Goal: Information Seeking & Learning: Find specific page/section

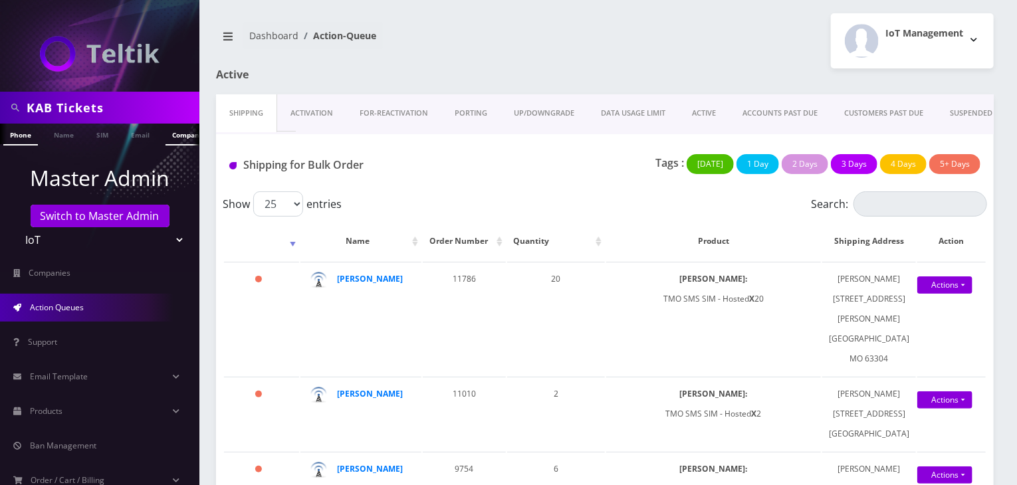
type input "KAB Tickets"
click at [169, 132] on link "Company" at bounding box center [188, 135] width 45 height 22
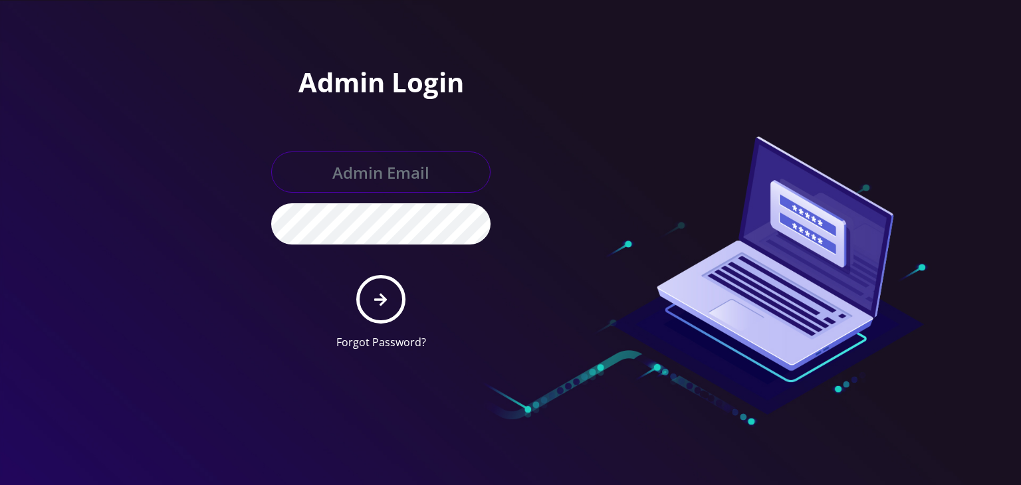
type input "[PERSON_NAME][EMAIL_ADDRESS][DOMAIN_NAME]"
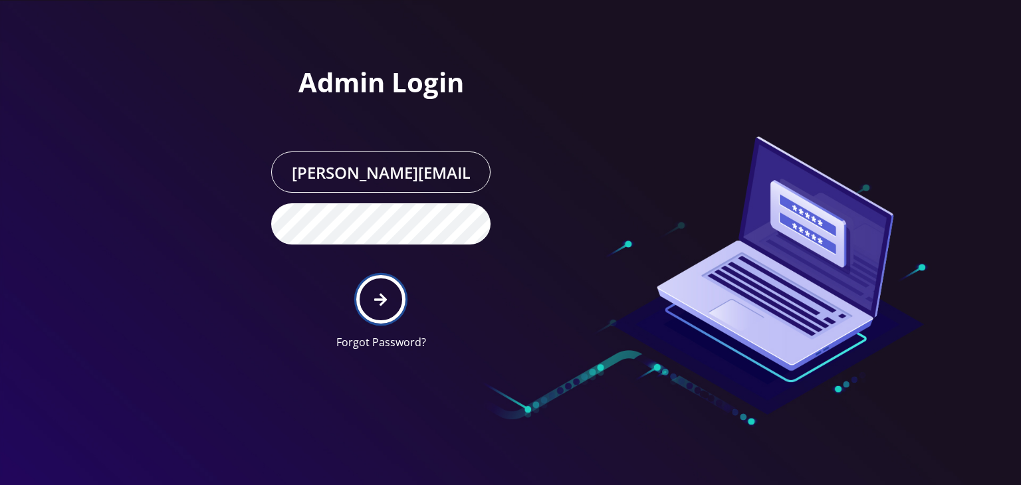
click at [381, 299] on icon "submit" at bounding box center [380, 299] width 13 height 13
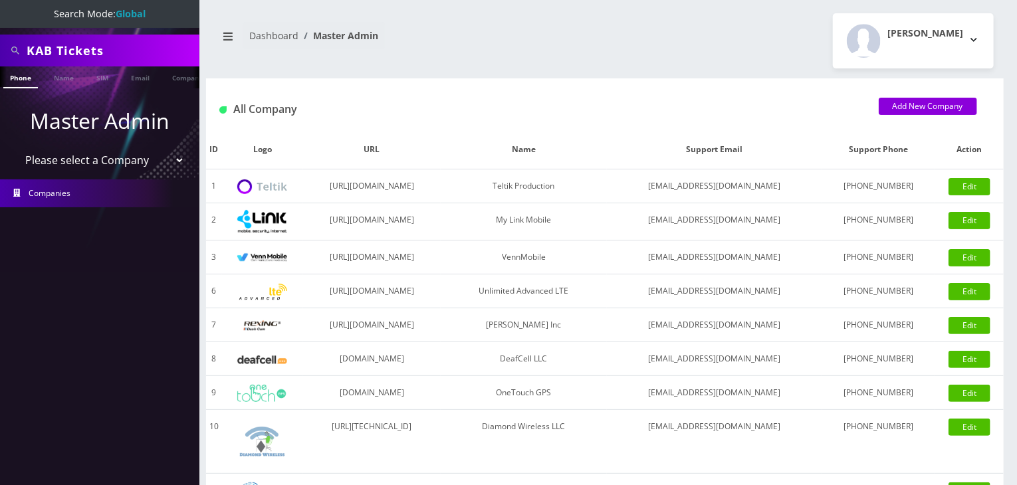
click at [135, 150] on select "Please select a Company Teltik Production My Link Mobile VennMobile Unlimited A…" at bounding box center [99, 160] width 169 height 25
select select "13"
click at [15, 148] on select "Please select a Company Teltik Production My Link Mobile VennMobile Unlimited A…" at bounding box center [99, 160] width 169 height 25
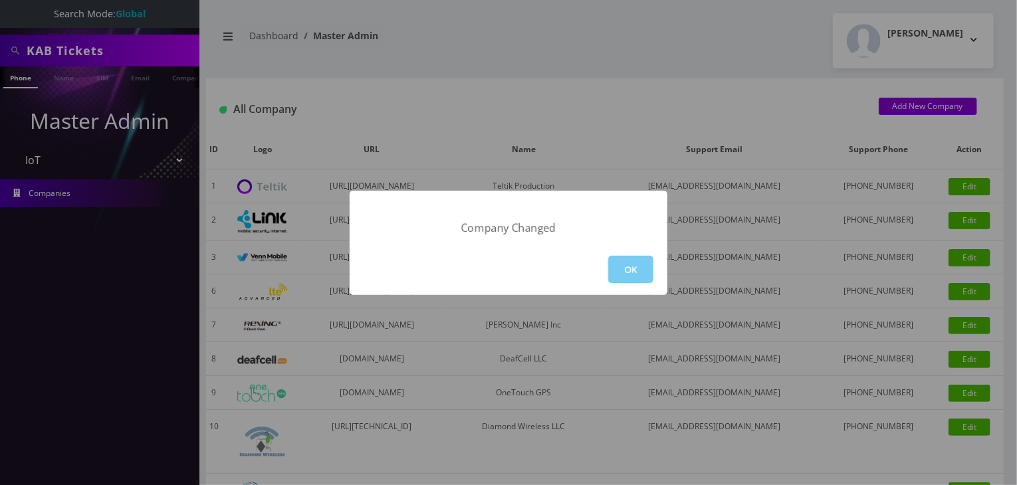
click at [645, 269] on button "OK" at bounding box center [630, 269] width 45 height 27
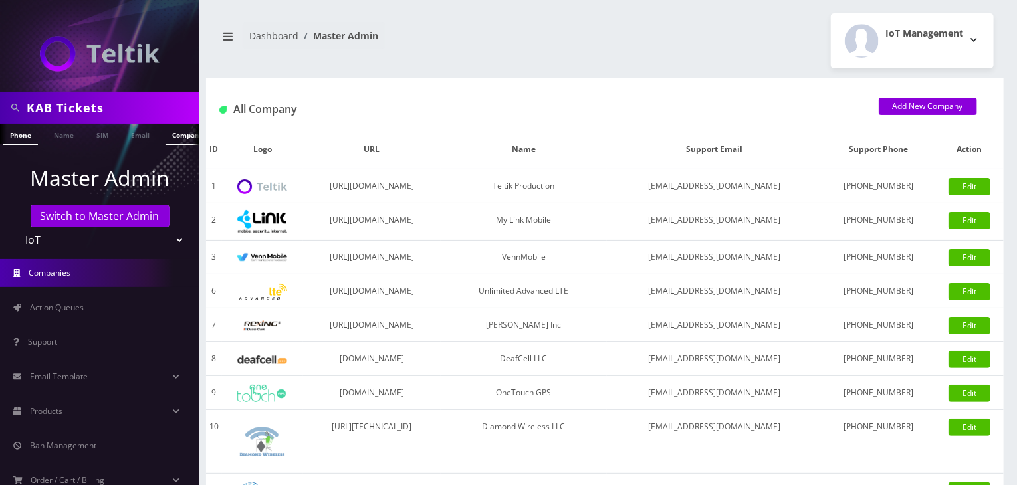
scroll to position [0, 7]
click at [177, 134] on link "Company" at bounding box center [181, 135] width 45 height 22
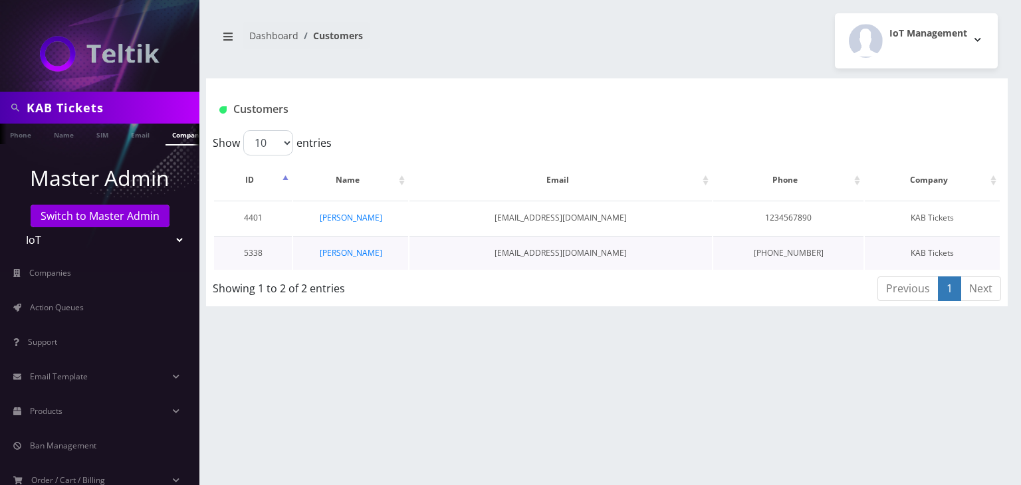
scroll to position [0, 7]
click at [362, 256] on link "Trey Riley" at bounding box center [351, 252] width 62 height 11
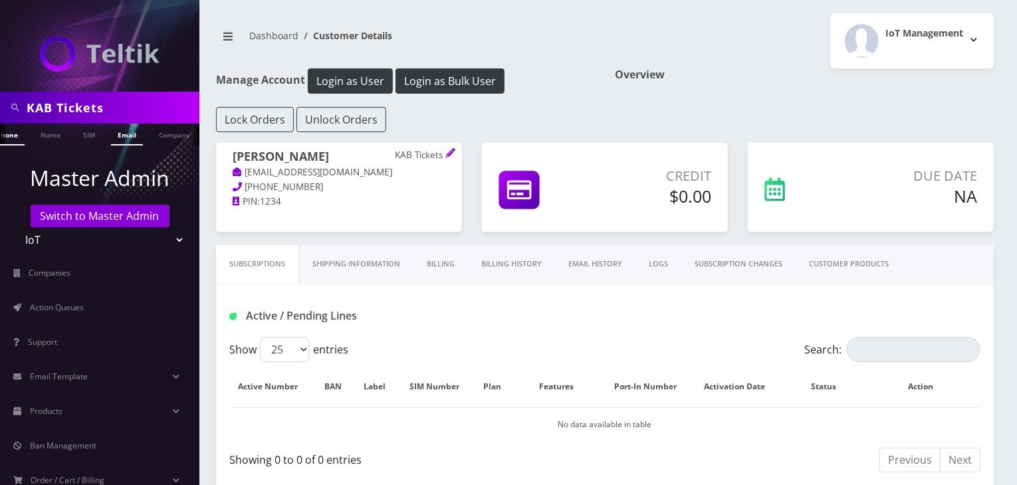
scroll to position [0, 35]
click at [148, 134] on link "Company" at bounding box center [153, 135] width 45 height 22
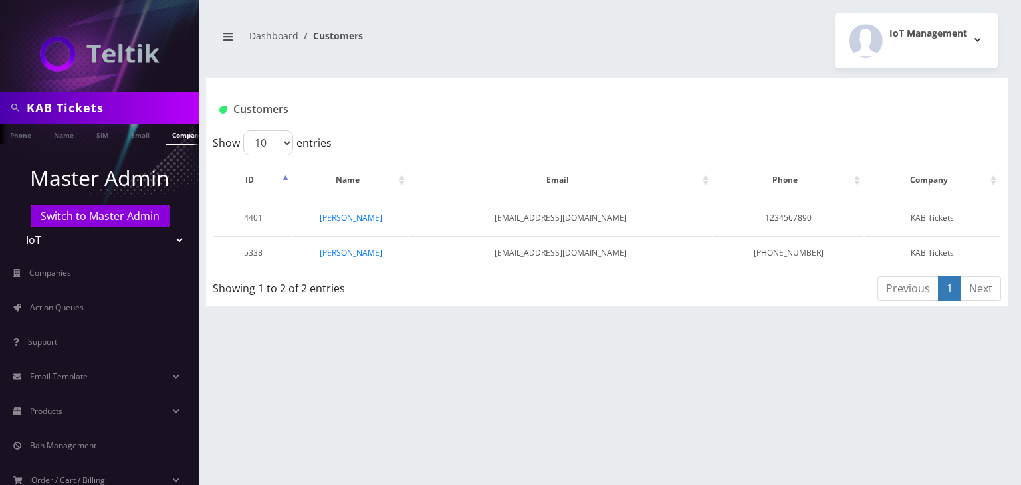
drag, startPoint x: 131, startPoint y: 104, endPoint x: 63, endPoint y: 109, distance: 68.0
click at [63, 109] on input "KAB Tickets" at bounding box center [111, 107] width 169 height 25
type input "KAB"
click at [67, 160] on li "Master Admin Switch to Master Admin Teltik Production My Link Mobile VennMobile…" at bounding box center [99, 207] width 199 height 97
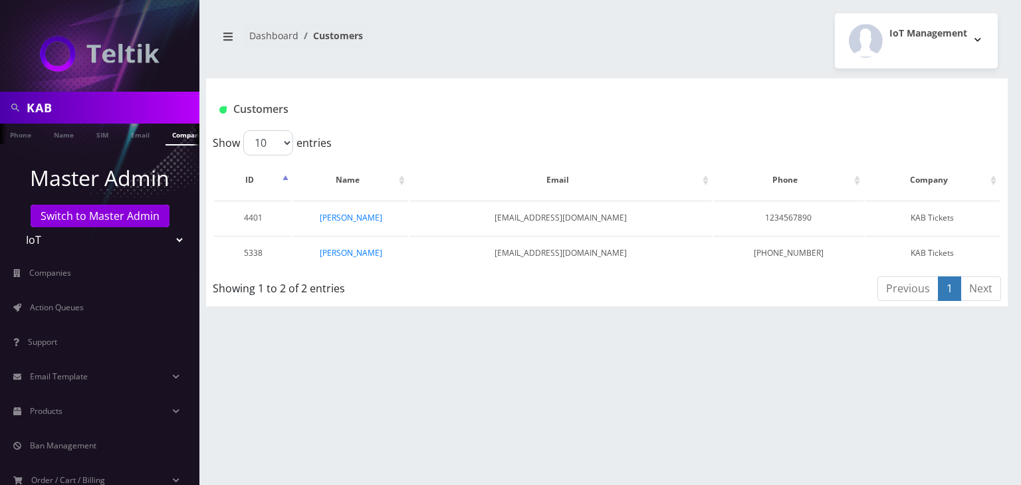
click at [177, 134] on link "Company" at bounding box center [188, 135] width 45 height 22
drag, startPoint x: 97, startPoint y: 105, endPoint x: 0, endPoint y: 110, distance: 97.2
click at [0, 110] on div "KAB" at bounding box center [99, 108] width 199 height 32
type input "trey"
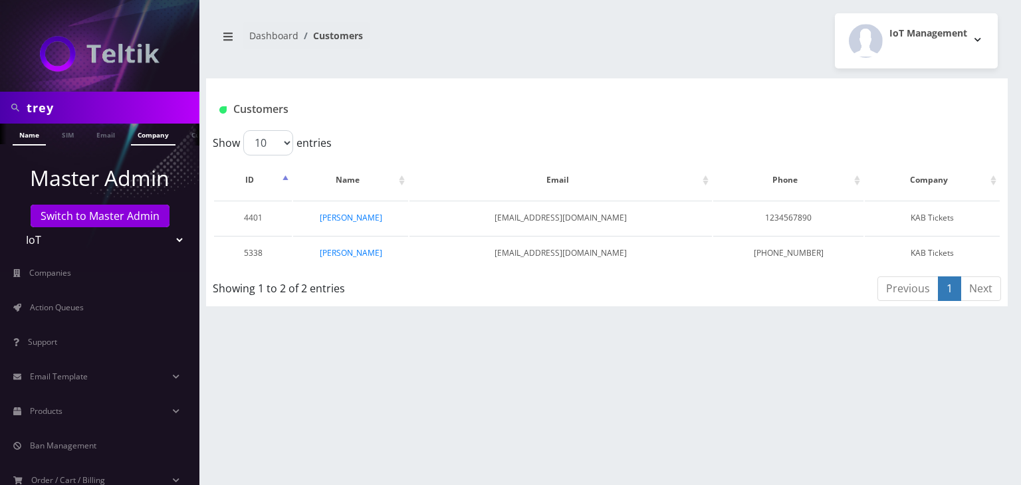
click at [30, 133] on link "Name" at bounding box center [29, 135] width 33 height 22
click at [340, 217] on link "Trey Riley" at bounding box center [351, 217] width 62 height 11
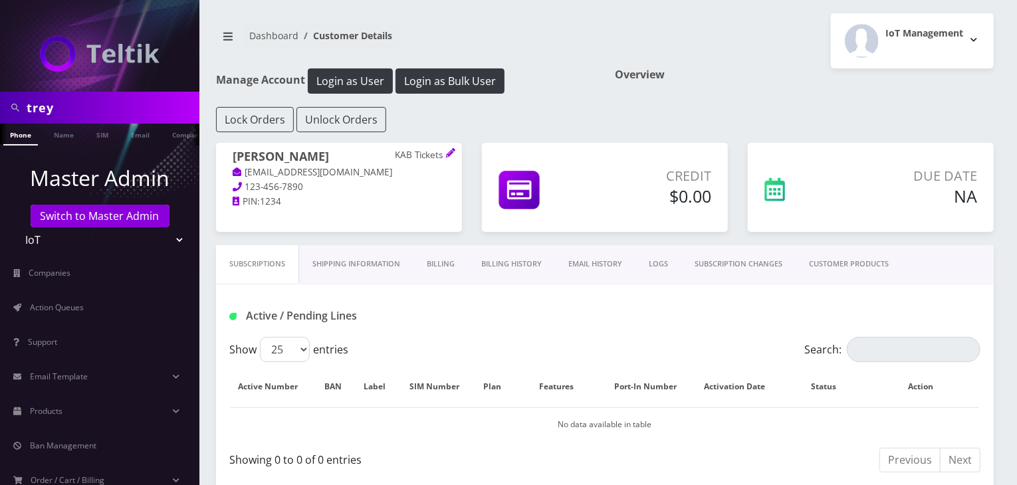
drag, startPoint x: 84, startPoint y: 108, endPoint x: 0, endPoint y: 108, distance: 84.4
click at [0, 108] on div "trey" at bounding box center [99, 108] width 199 height 32
paste input "Stage Front Tickets"
type input "Stage Front Tickets"
click at [171, 134] on link "Company" at bounding box center [188, 135] width 45 height 22
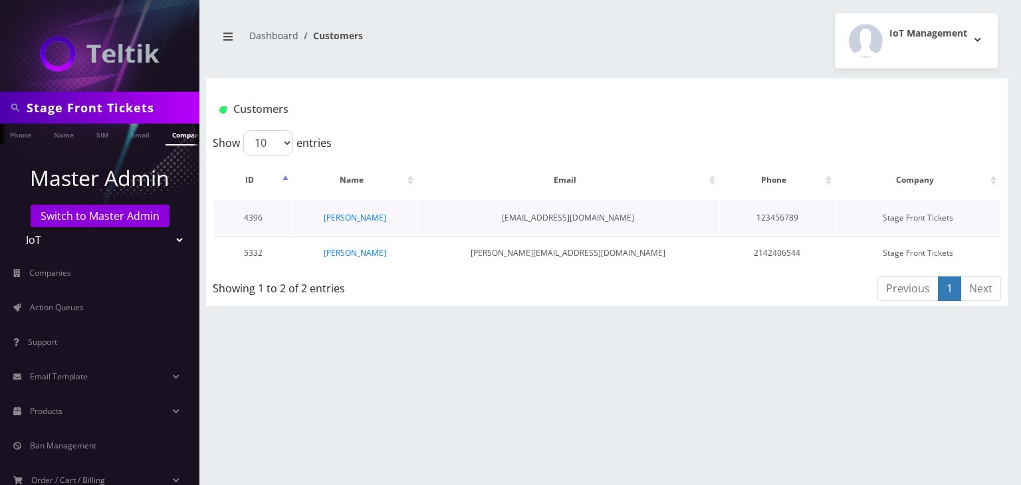
scroll to position [0, 7]
click at [359, 255] on link "[PERSON_NAME]" at bounding box center [355, 252] width 62 height 11
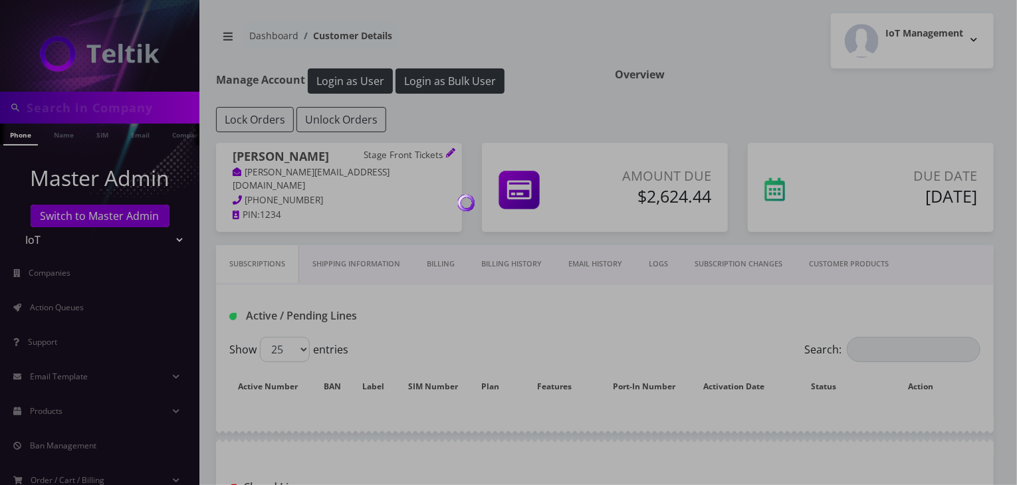
type input "Stage Front Tickets"
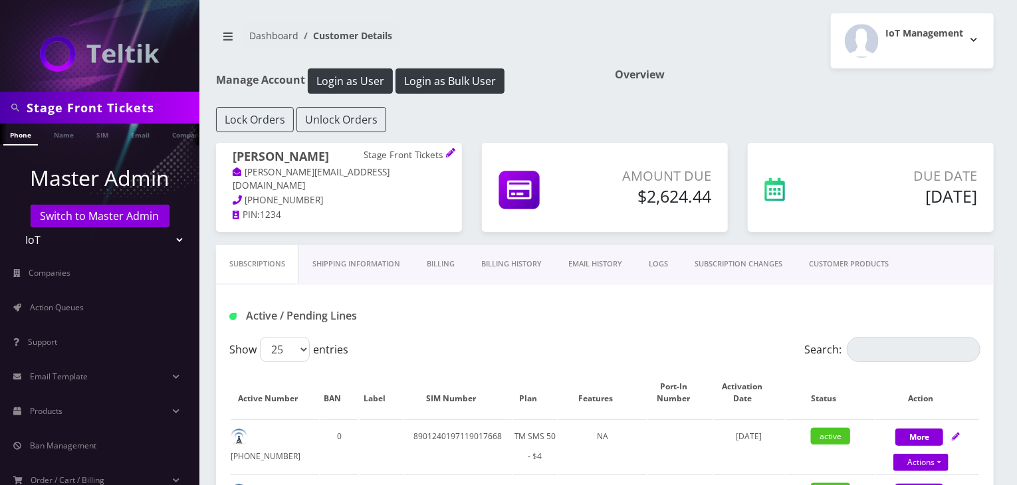
click at [454, 271] on link "Billing" at bounding box center [440, 264] width 55 height 38
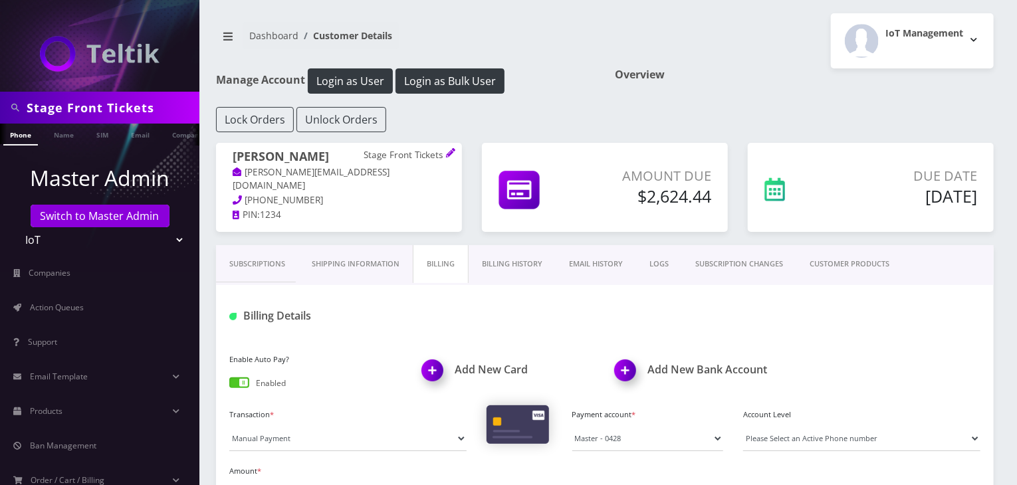
click at [499, 269] on link "Billing History" at bounding box center [512, 264] width 87 height 38
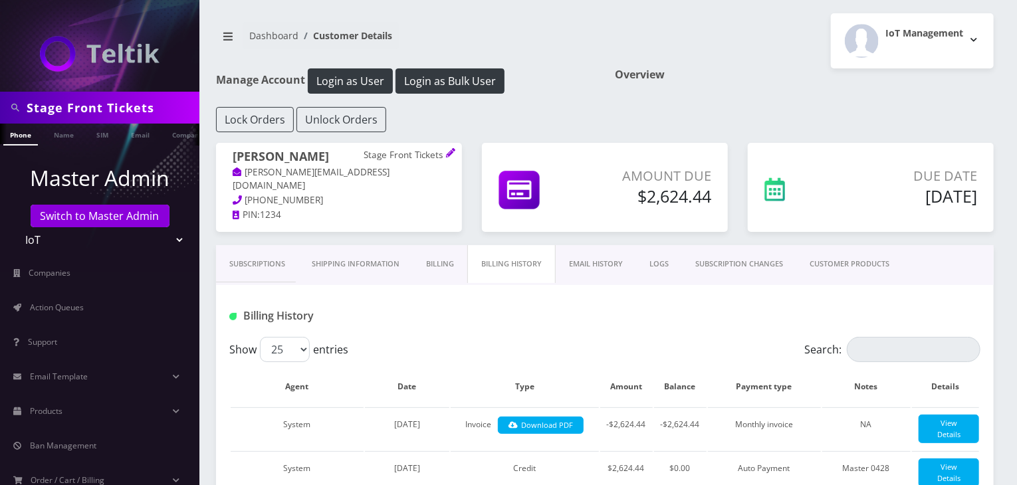
drag, startPoint x: 156, startPoint y: 104, endPoint x: 0, endPoint y: 81, distance: 157.8
click at [0, 81] on nav "Stage Front Tickets Phone Name SIM Email Company Customer Master Admin Switch t…" at bounding box center [99, 242] width 199 height 485
paste input "Kamakaze Tickets"
type input "Kamakaze Tickets"
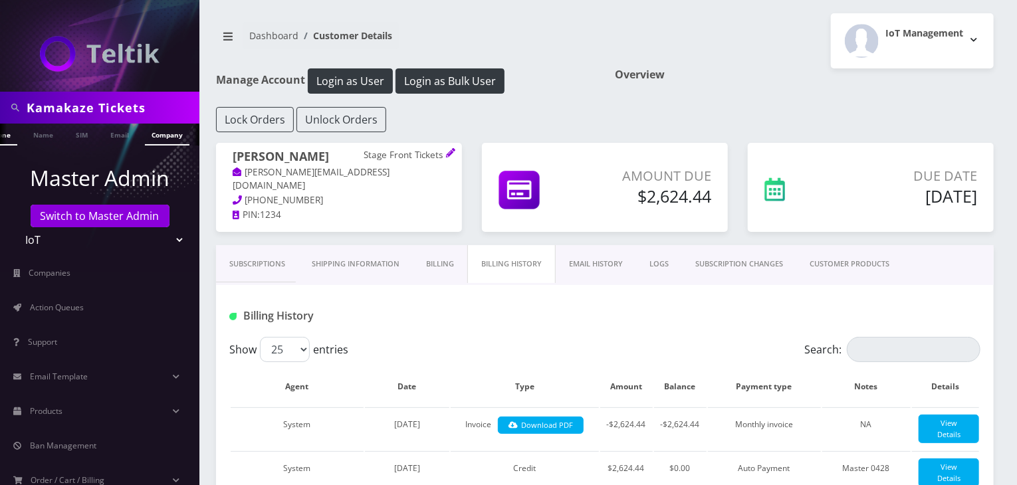
click at [152, 132] on link "Company" at bounding box center [167, 135] width 45 height 22
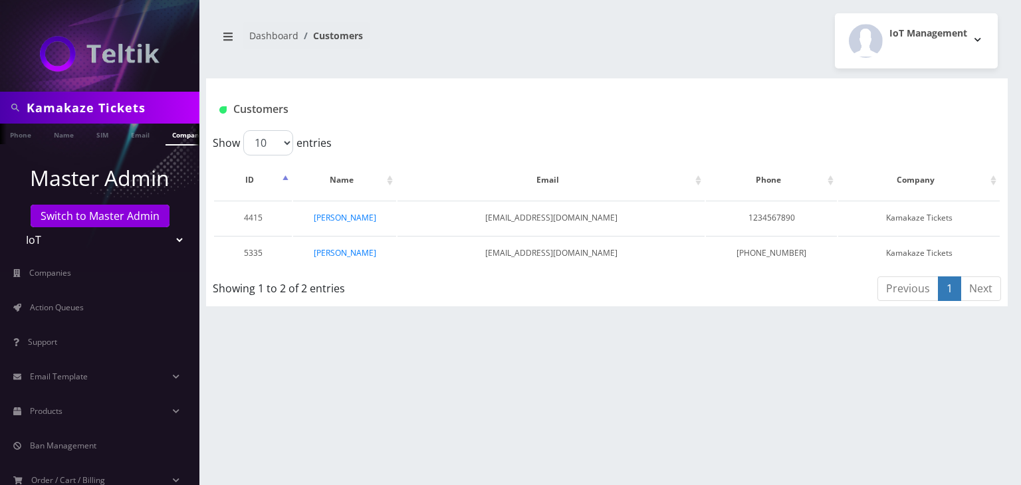
drag, startPoint x: 101, startPoint y: 110, endPoint x: 0, endPoint y: 110, distance: 101.0
click at [0, 110] on div "Kamakaze Tickets" at bounding box center [99, 108] width 199 height 32
paste input "Best Seats in the House"
type input "Best Seats in the House"
click at [174, 130] on link "Company" at bounding box center [188, 135] width 45 height 22
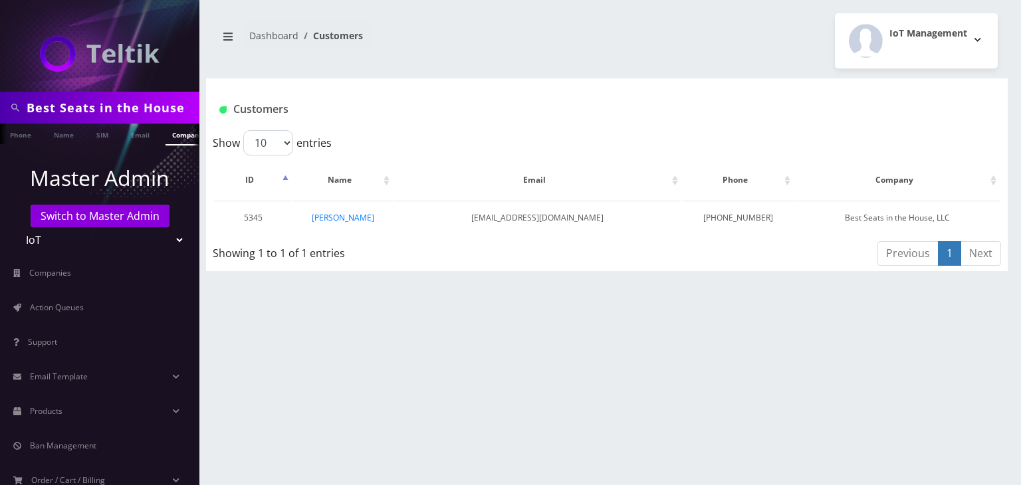
drag, startPoint x: 185, startPoint y: 106, endPoint x: 0, endPoint y: 91, distance: 185.4
click at [0, 92] on div "Best Seats in the House" at bounding box center [99, 108] width 199 height 32
paste input "Let's Go Tickets"
type input "Let's Go Tickets"
click at [173, 138] on link "Company" at bounding box center [188, 135] width 45 height 22
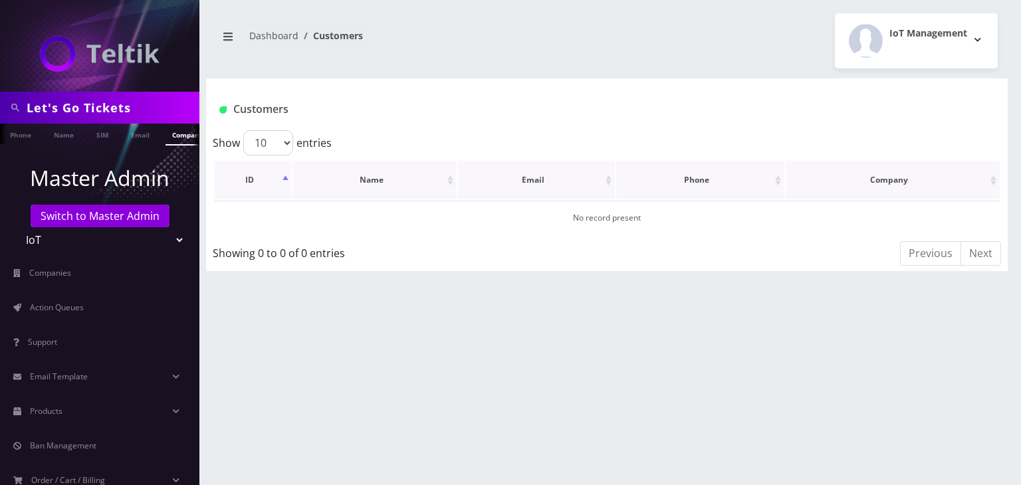
scroll to position [0, 7]
drag, startPoint x: 135, startPoint y: 103, endPoint x: 0, endPoint y: 112, distance: 135.2
click at [0, 112] on div "Let's Go Tickets" at bounding box center [99, 108] width 199 height 32
paste input "Seatbeats Inc"
type input "Seatbeats Inc"
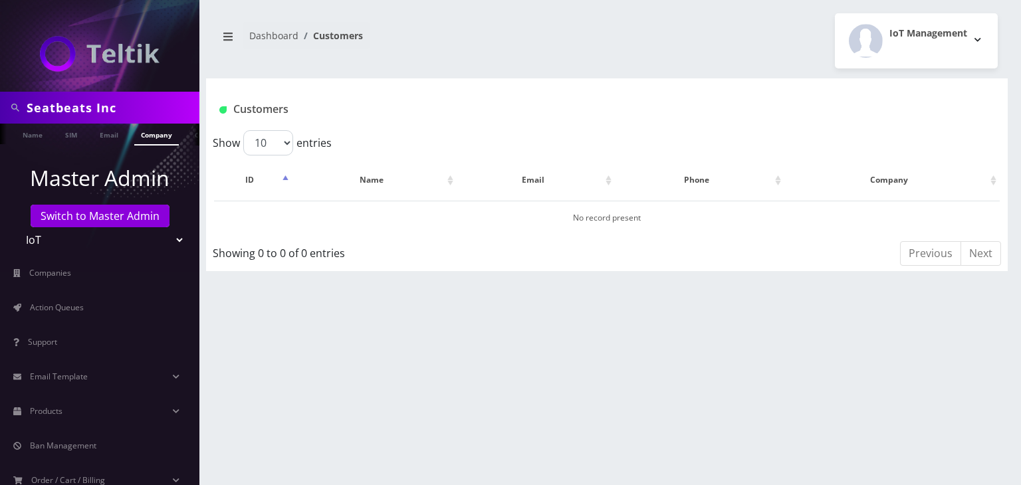
click at [186, 132] on ul at bounding box center [192, 135] width 13 height 23
click at [110, 139] on link "Company" at bounding box center [118, 135] width 45 height 22
drag, startPoint x: 157, startPoint y: 107, endPoint x: 0, endPoint y: 109, distance: 156.9
click at [0, 109] on div "Seatbeats Inc" at bounding box center [99, 108] width 199 height 32
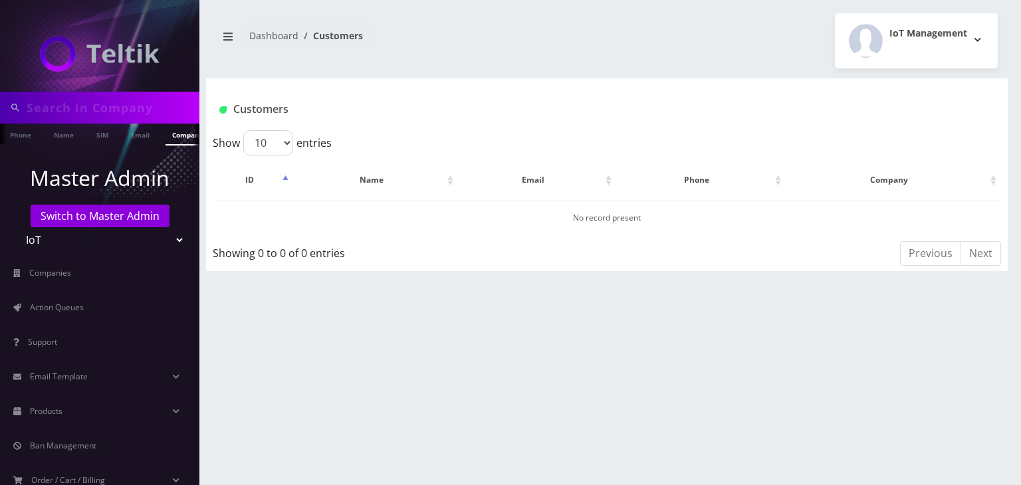
paste input "jit inc"
type input "jit inc"
click at [171, 133] on link "Company" at bounding box center [188, 135] width 45 height 22
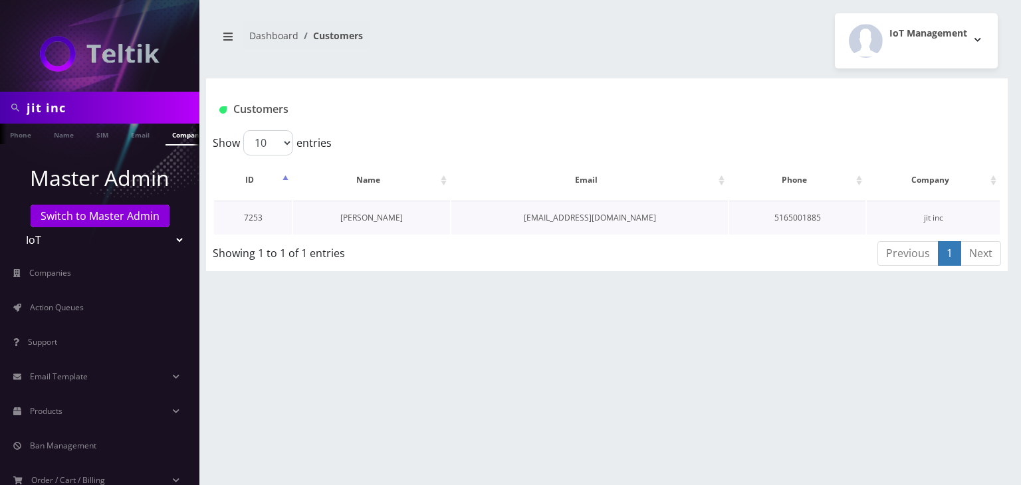
click at [370, 218] on link "[PERSON_NAME]" at bounding box center [371, 217] width 62 height 11
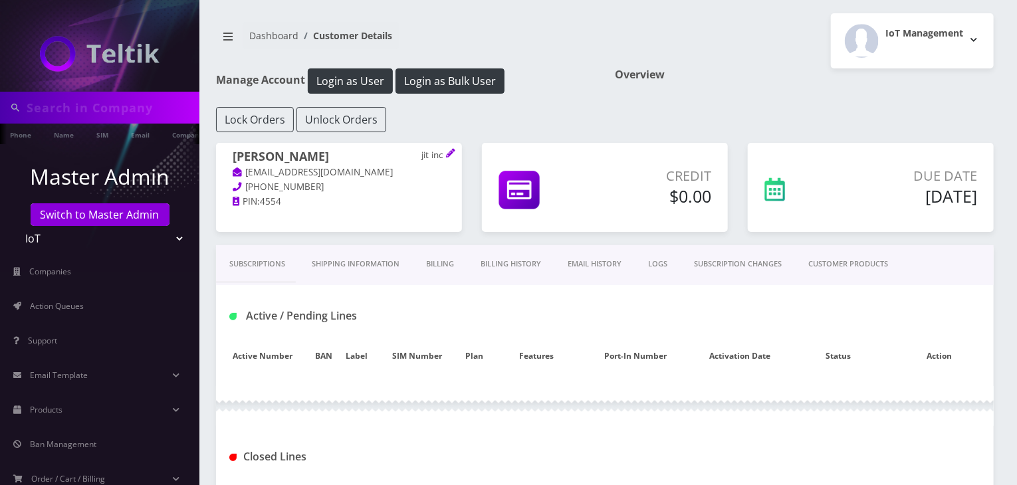
type input "jit inc"
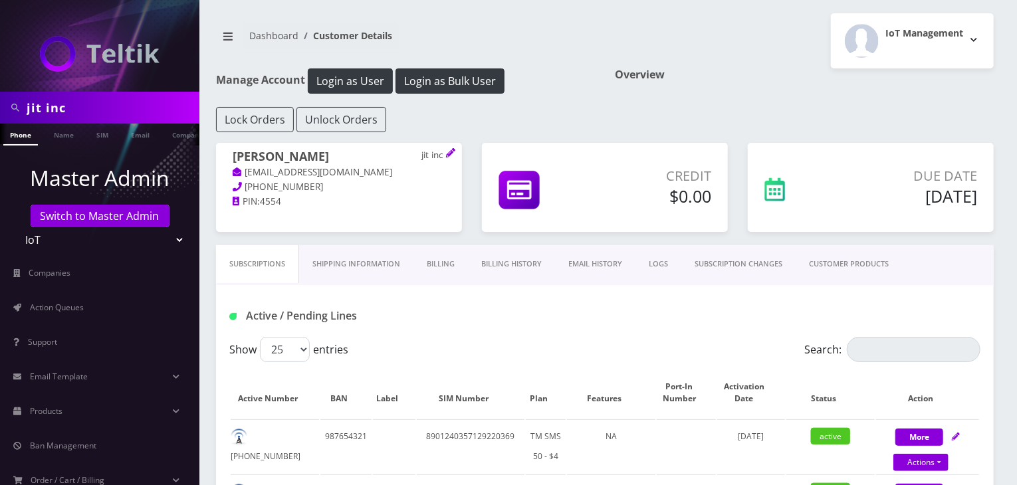
drag, startPoint x: 103, startPoint y: 102, endPoint x: 0, endPoint y: 104, distance: 103.0
click at [0, 104] on div "jit inc" at bounding box center [99, 108] width 199 height 32
paste input "Netanel Hospitality"
type input "Netanel Hospitality"
click at [176, 136] on link "Company" at bounding box center [188, 135] width 45 height 22
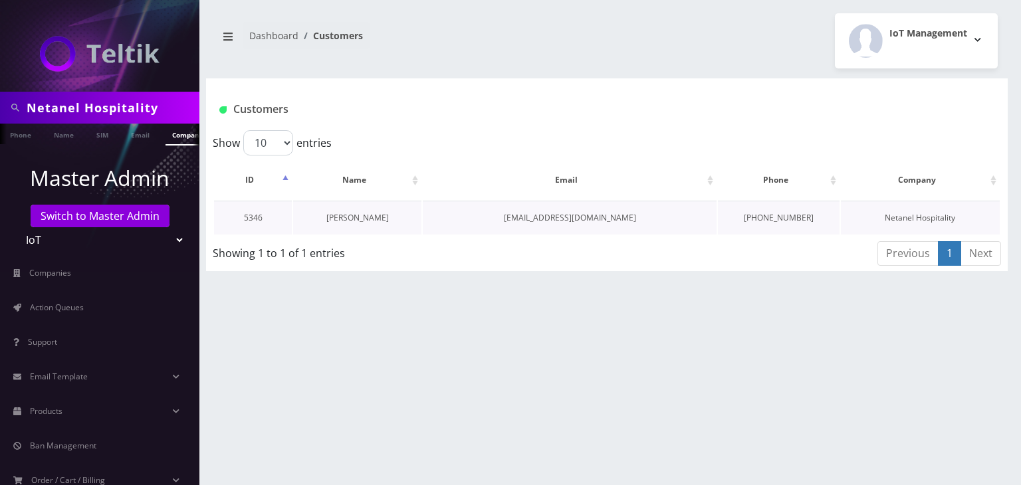
click at [364, 216] on link "Joseph Gorjian" at bounding box center [357, 217] width 62 height 11
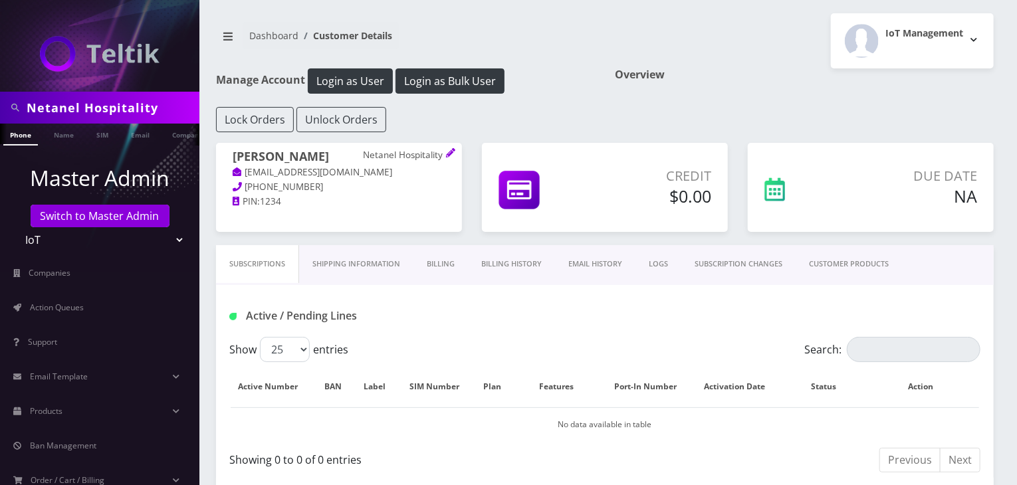
drag, startPoint x: 168, startPoint y: 106, endPoint x: 0, endPoint y: 108, distance: 168.2
click at [0, 108] on div "Netanel Hospitality" at bounding box center [99, 108] width 199 height 32
paste input "Y&S Tickets"
type input "Y&S Tickets"
click at [181, 134] on link "Company" at bounding box center [188, 135] width 45 height 22
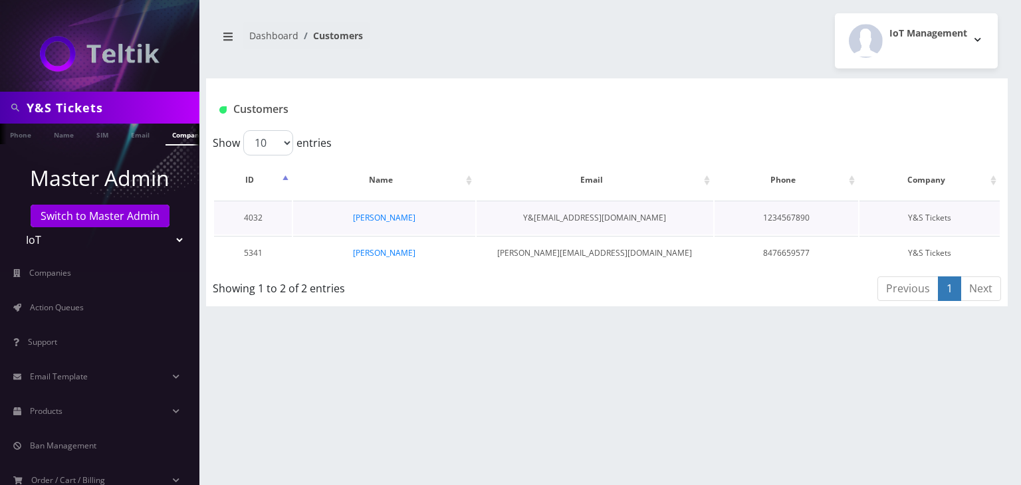
scroll to position [0, 7]
click at [378, 248] on link "Daniel Goldstein" at bounding box center [384, 252] width 62 height 11
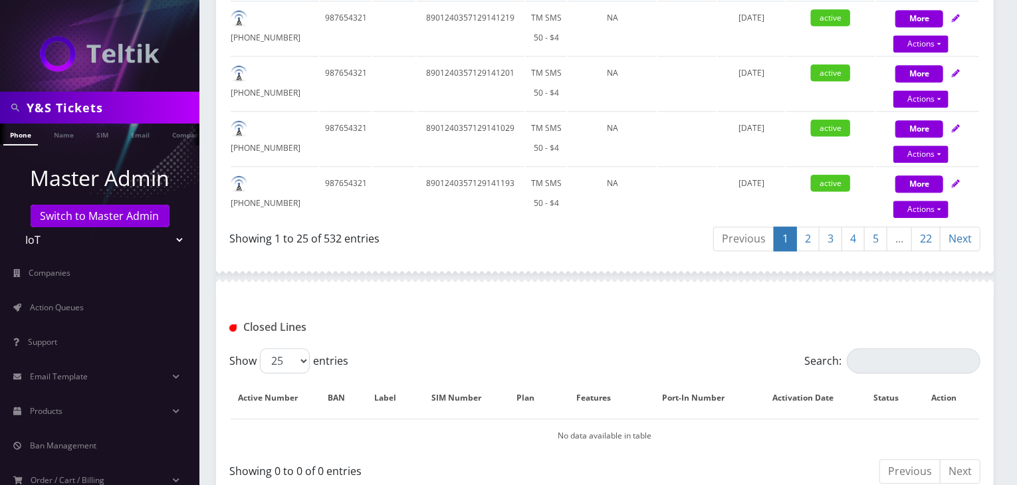
scroll to position [1537, 0]
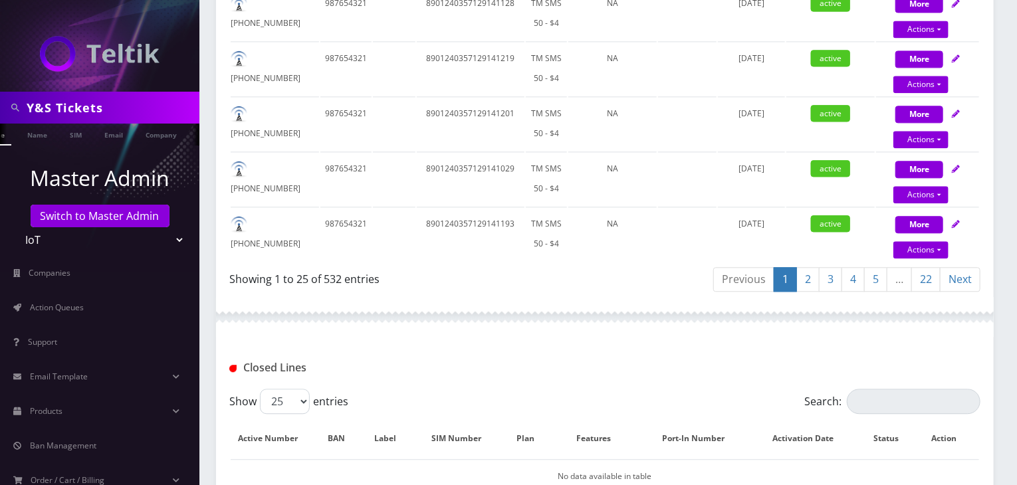
click at [186, 131] on ul at bounding box center [192, 135] width 13 height 23
click at [112, 138] on link "Company" at bounding box center [118, 135] width 45 height 22
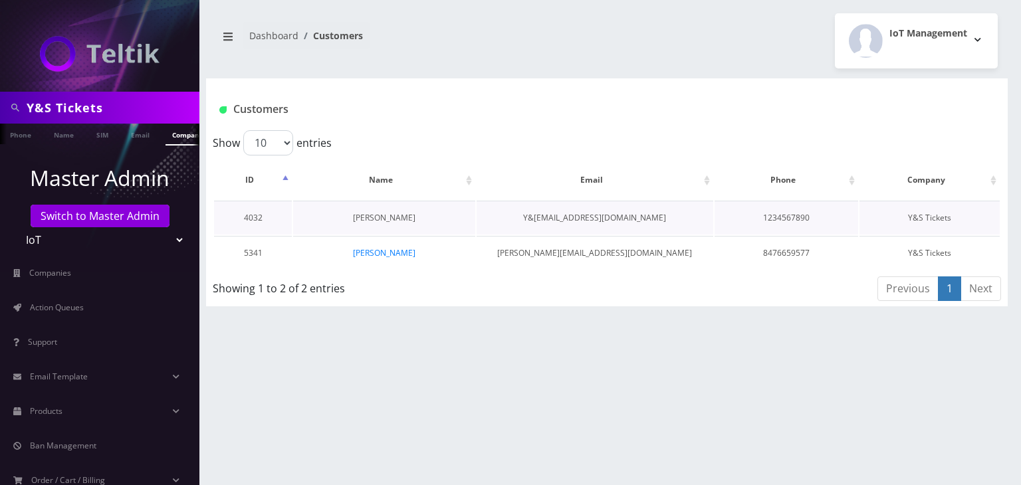
click at [379, 217] on link "[PERSON_NAME]" at bounding box center [384, 217] width 62 height 11
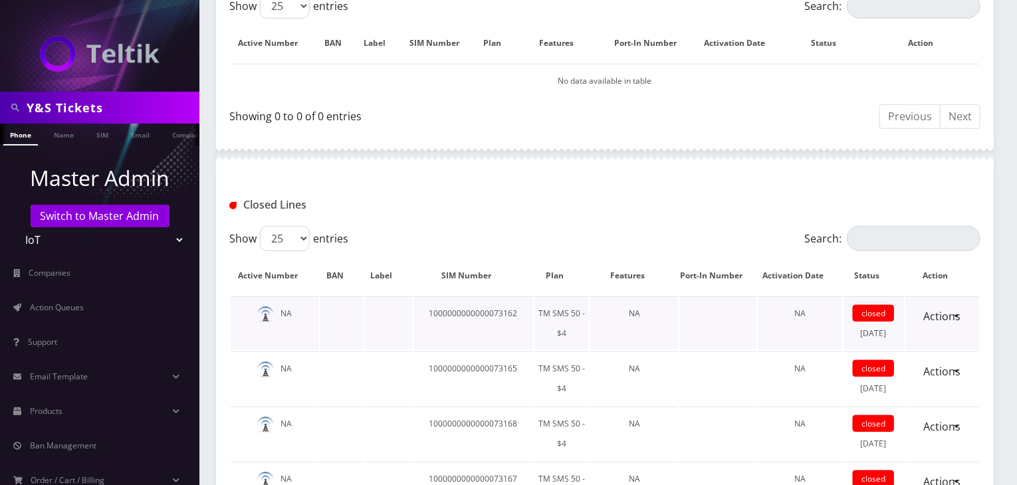
scroll to position [345, 0]
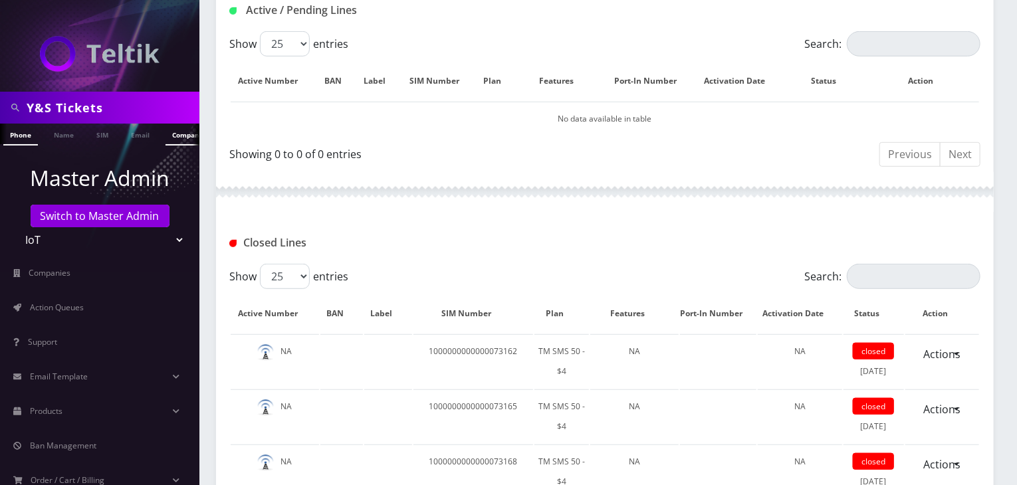
click at [169, 138] on link "Company" at bounding box center [188, 135] width 45 height 22
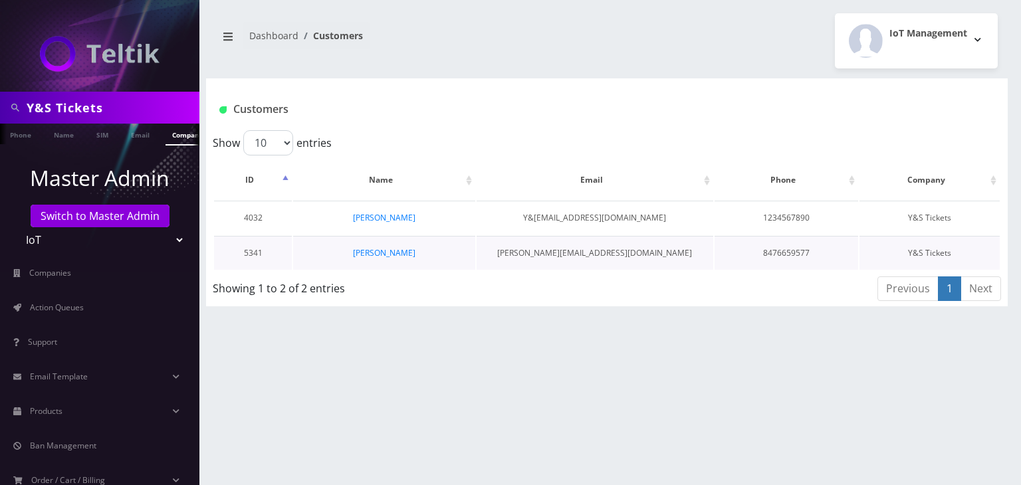
scroll to position [0, 7]
click at [354, 252] on link "Daniel Goldstein" at bounding box center [384, 252] width 62 height 11
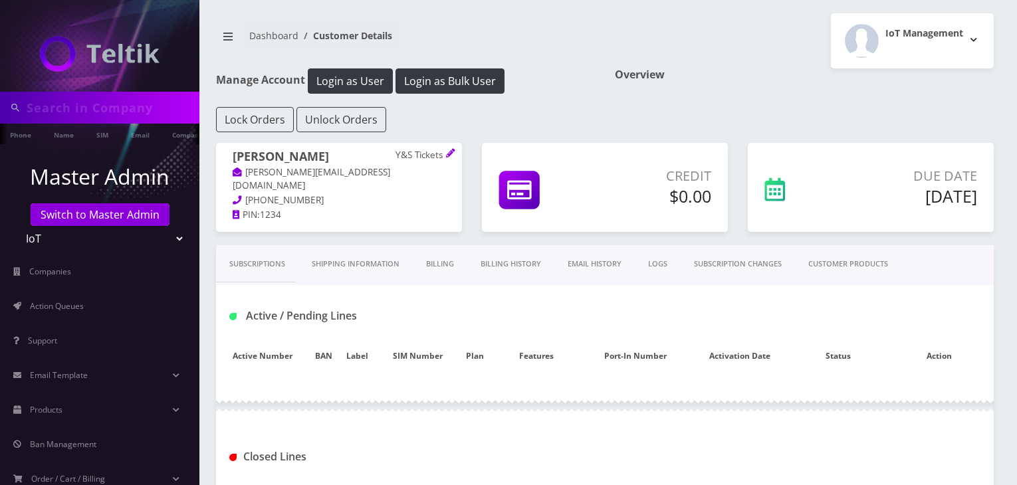
type input "Y&S Tickets"
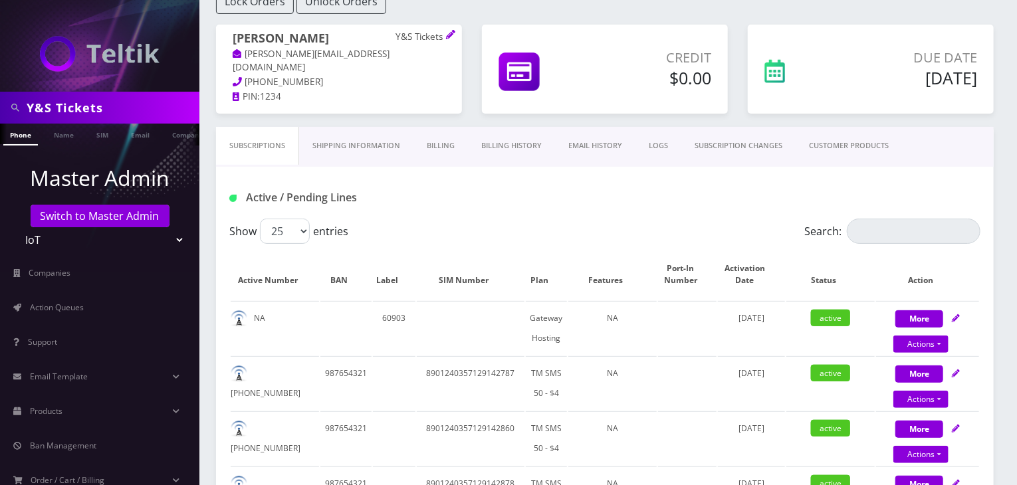
scroll to position [221, 0]
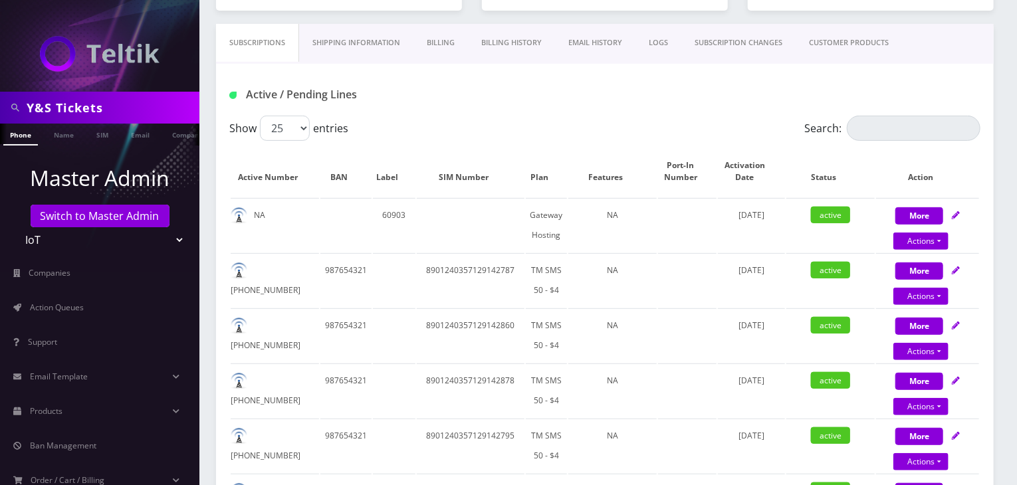
click at [838, 38] on link "CUSTOMER PRODUCTS" at bounding box center [849, 43] width 106 height 38
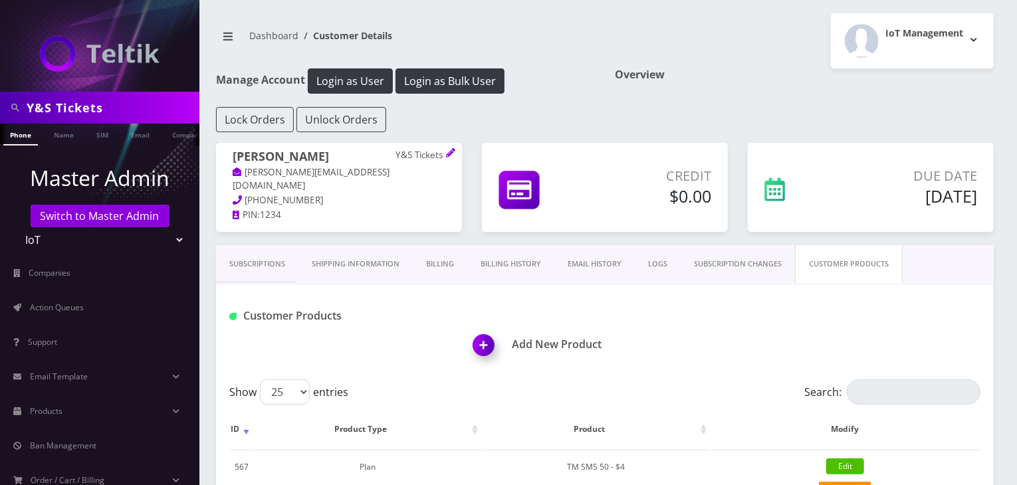
click at [269, 269] on link "Subscriptions" at bounding box center [257, 264] width 82 height 38
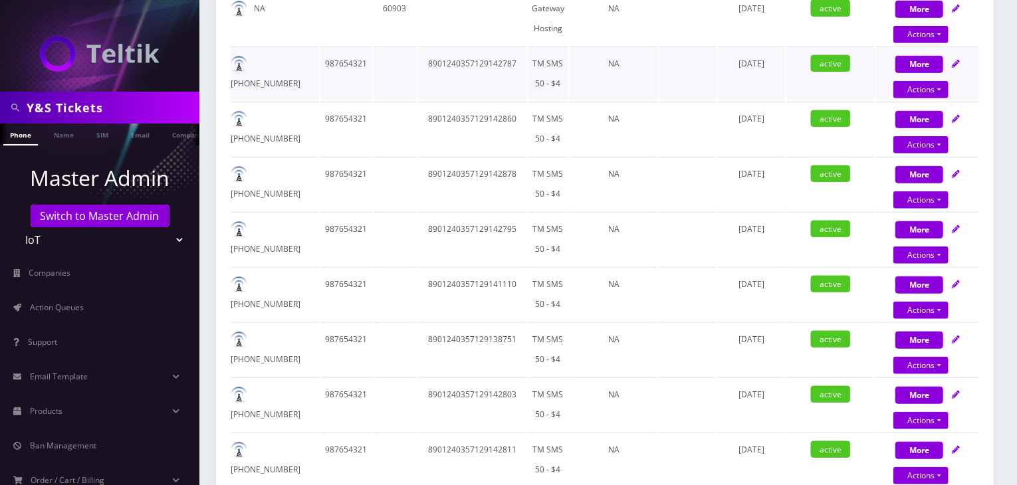
scroll to position [96, 0]
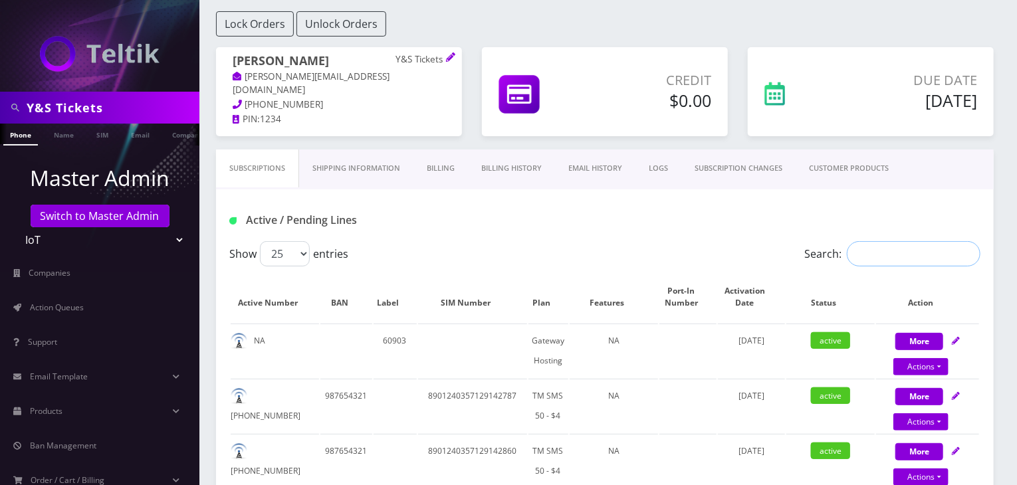
click at [883, 255] on input "Search:" at bounding box center [914, 253] width 134 height 25
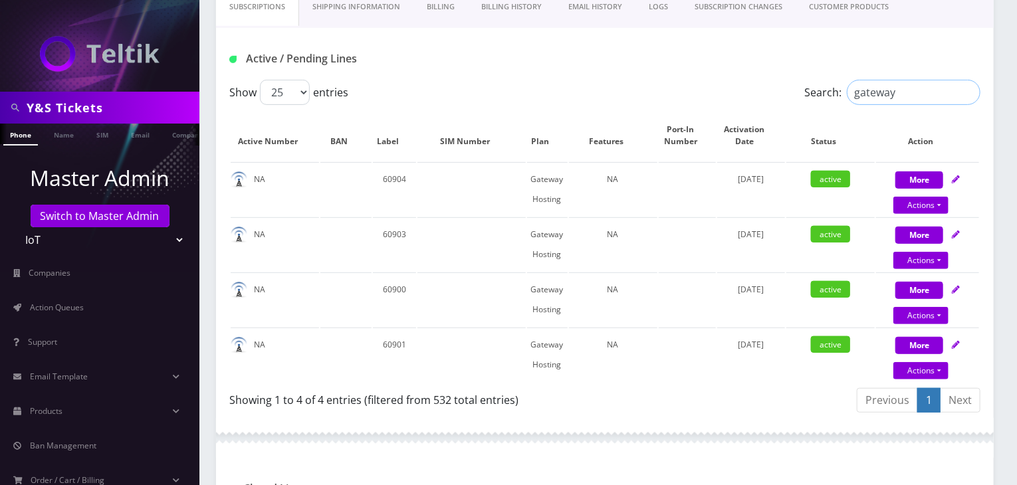
scroll to position [207, 0]
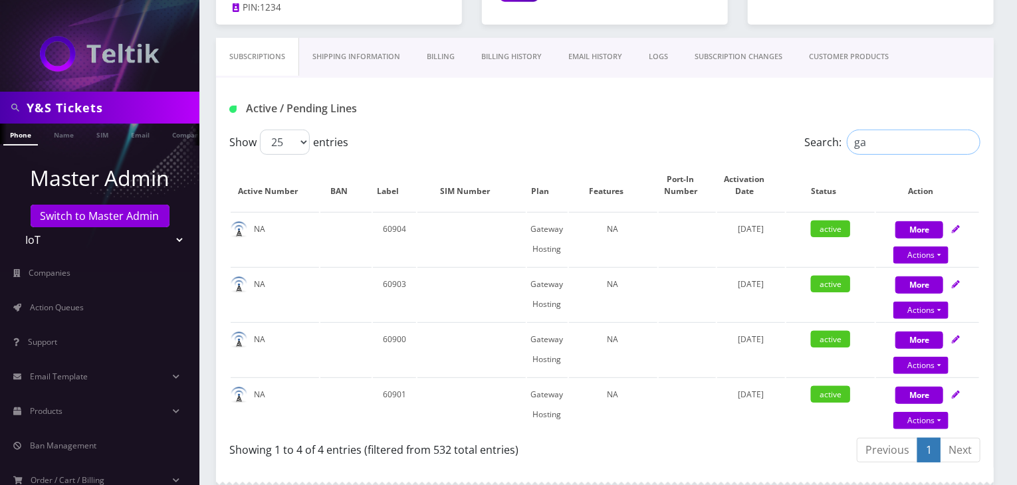
type input "g"
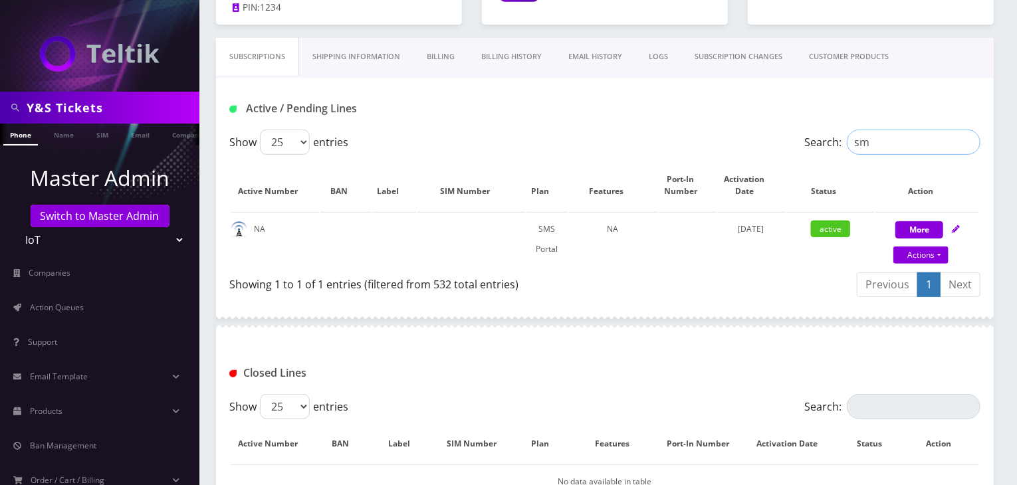
type input "s"
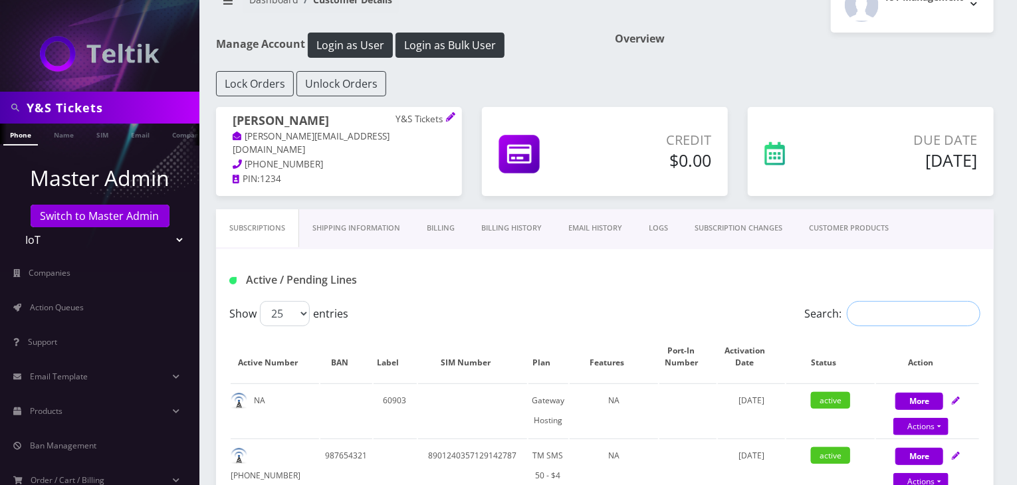
scroll to position [0, 0]
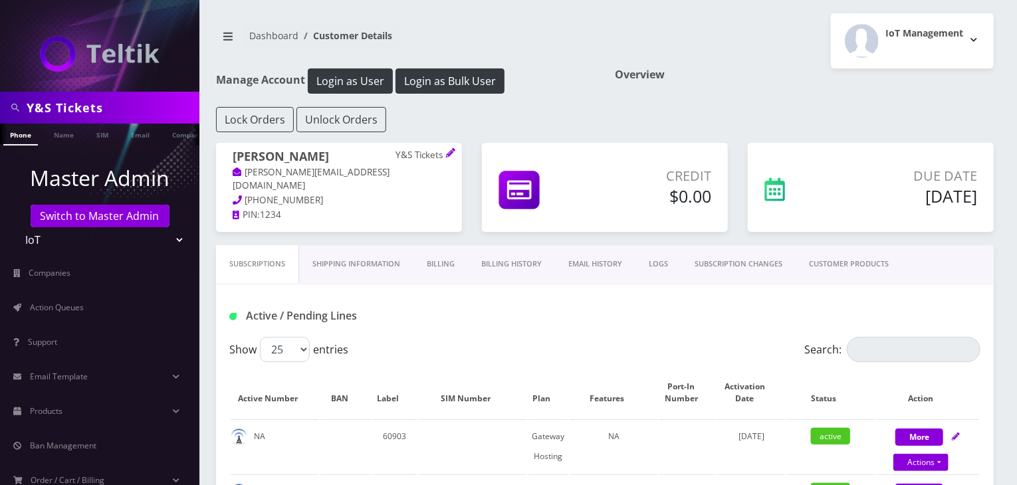
drag, startPoint x: 112, startPoint y: 110, endPoint x: 0, endPoint y: 109, distance: 111.7
click at [0, 109] on div "Y&S Tickets" at bounding box center [99, 108] width 199 height 32
paste input "NPM Ventures"
type input "NPM Ventures"
click at [170, 134] on link "Company" at bounding box center [188, 135] width 45 height 22
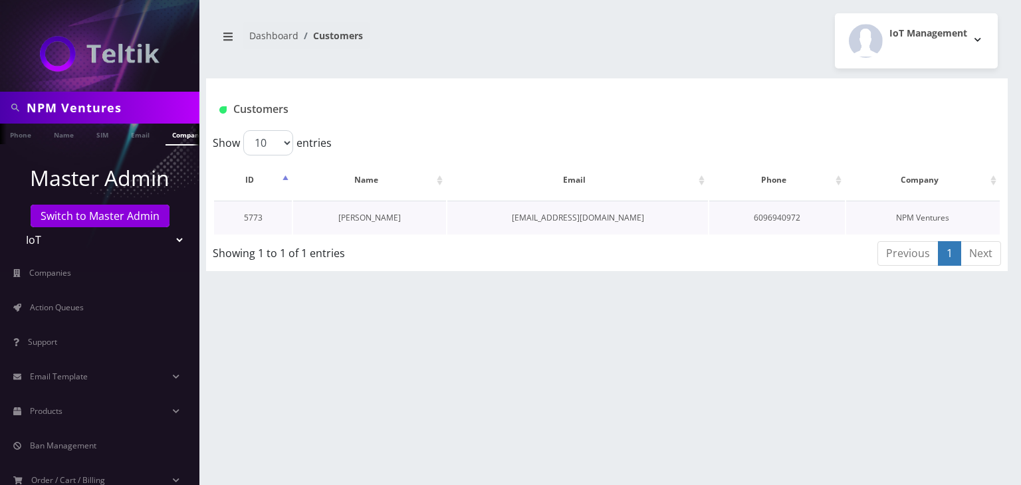
click at [362, 216] on link "[PERSON_NAME]" at bounding box center [369, 217] width 62 height 11
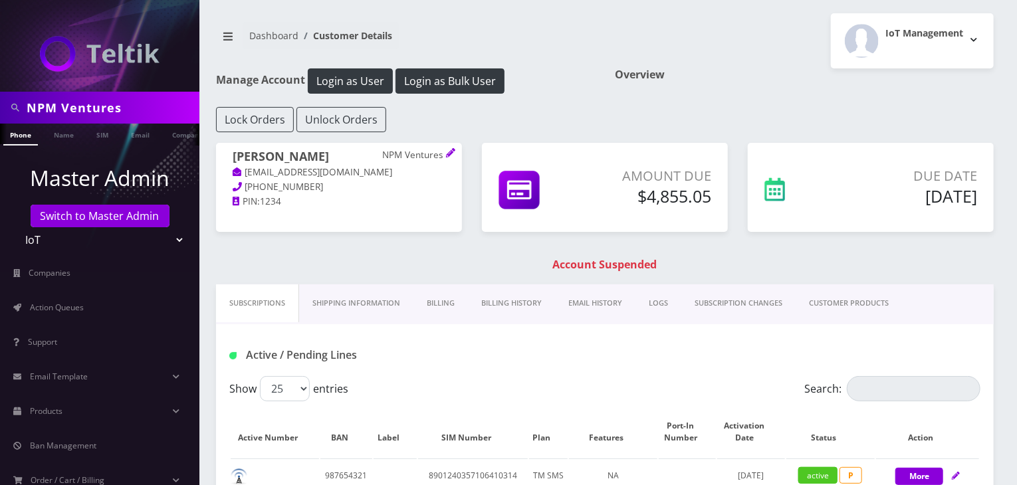
click at [483, 298] on link "Billing History" at bounding box center [511, 303] width 87 height 38
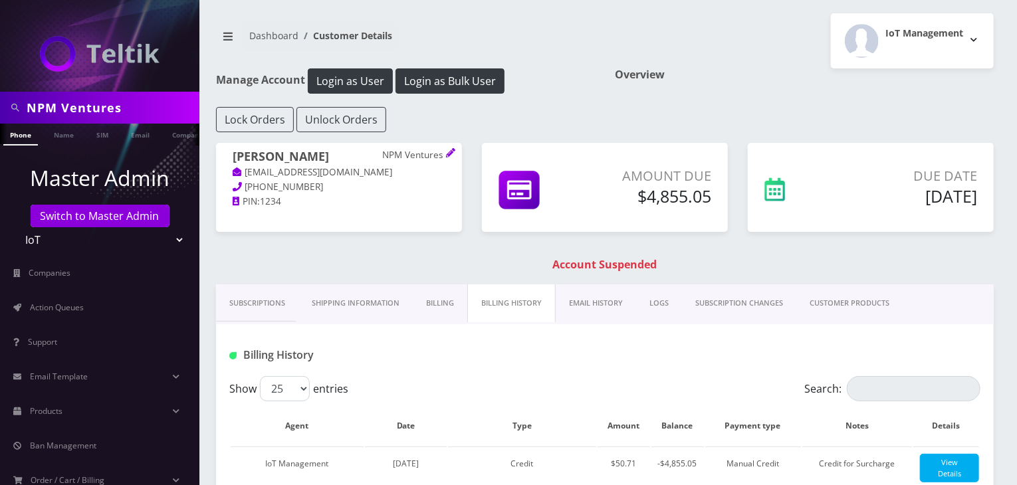
drag, startPoint x: 138, startPoint y: 115, endPoint x: 0, endPoint y: 128, distance: 138.2
click at [0, 128] on nav "NPM Ventures Phone Name SIM Email Company Customer Master Admin Switch to Maste…" at bounding box center [99, 242] width 199 height 485
paste input "Infinite Tickets"
type input "Infinite Tickets"
click at [173, 136] on link "Company" at bounding box center [188, 135] width 45 height 22
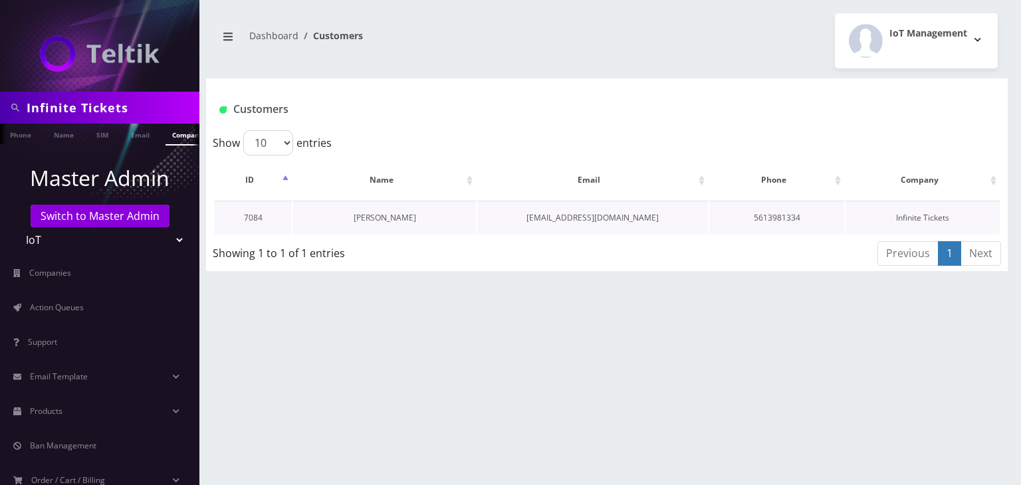
click at [376, 219] on link "[PERSON_NAME]" at bounding box center [385, 217] width 62 height 11
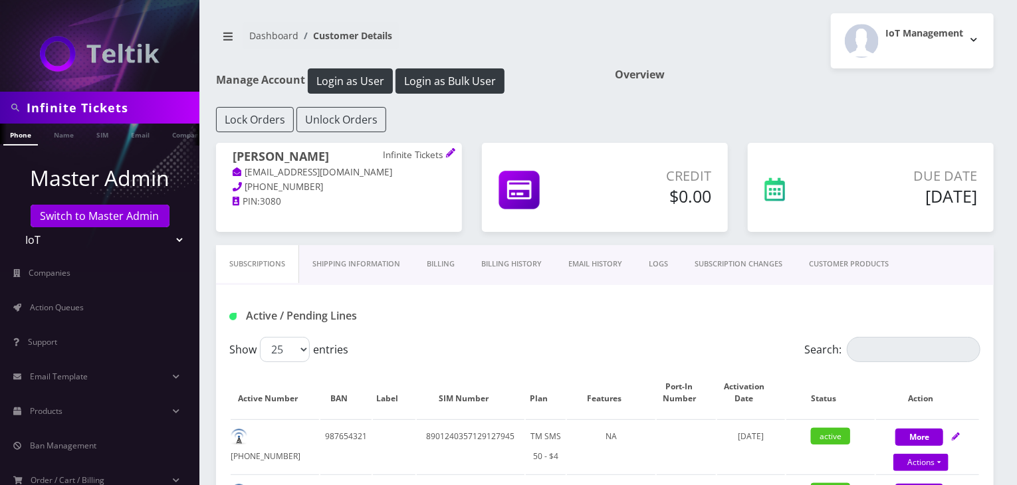
scroll to position [0, 7]
drag, startPoint x: 134, startPoint y: 104, endPoint x: 0, endPoint y: 107, distance: 133.6
click at [0, 108] on div "Infinite Tickets" at bounding box center [99, 108] width 199 height 32
paste input "Liquid Tickets"
type input "Liquid Tickets"
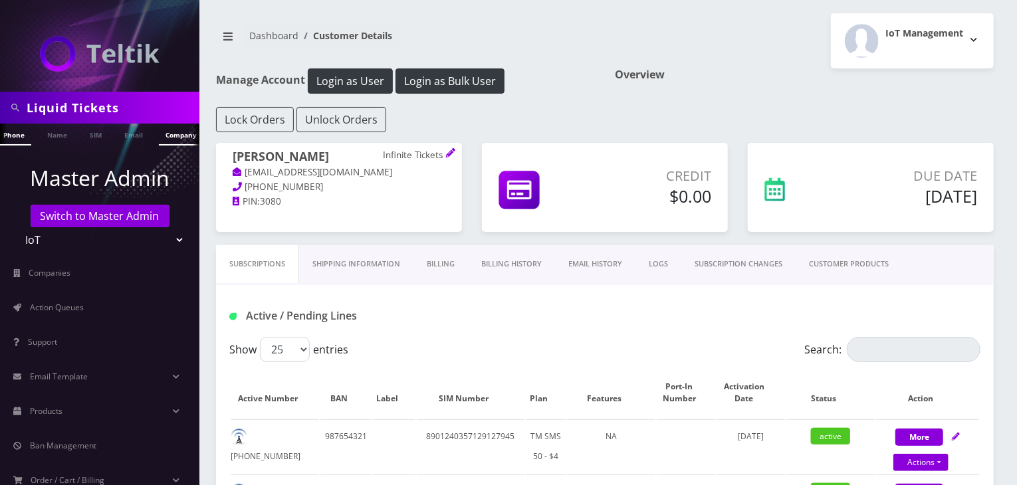
click at [169, 128] on link "Company" at bounding box center [181, 135] width 45 height 22
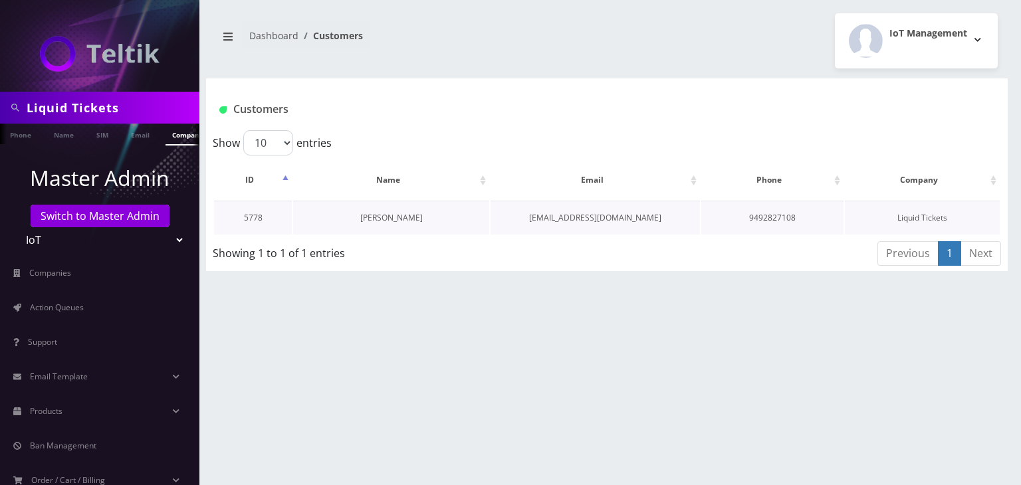
click at [381, 217] on link "[PERSON_NAME]" at bounding box center [391, 217] width 62 height 11
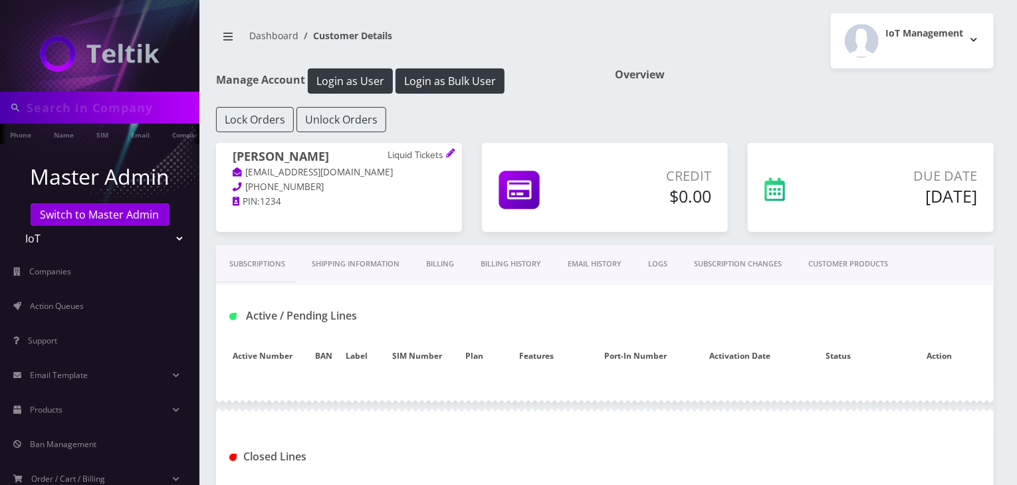
type input "Liquid Tickets"
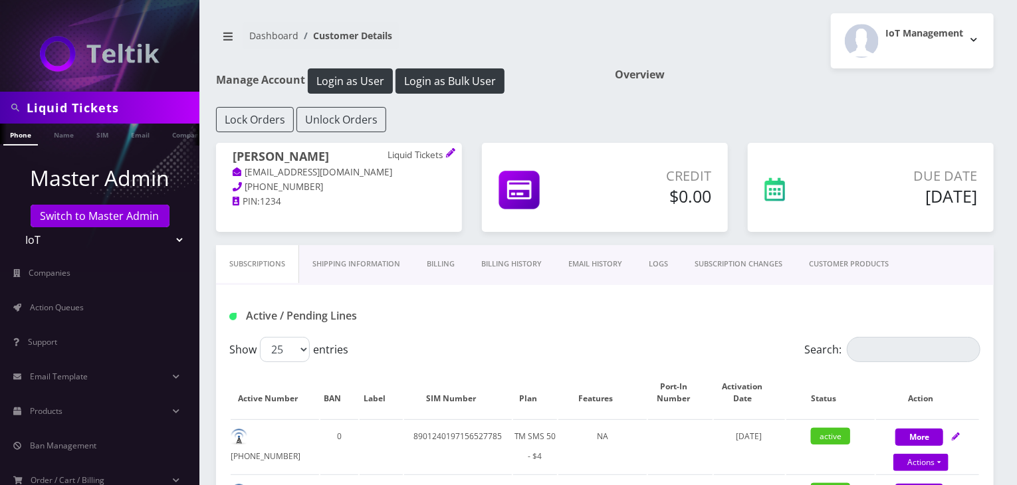
drag, startPoint x: 114, startPoint y: 104, endPoint x: 0, endPoint y: 100, distance: 114.4
click at [0, 100] on div "Liquid Tickets" at bounding box center [99, 108] width 199 height 32
paste input "StubTerminal"
type input "StubTerminal"
click at [173, 136] on link "Company" at bounding box center [188, 135] width 45 height 22
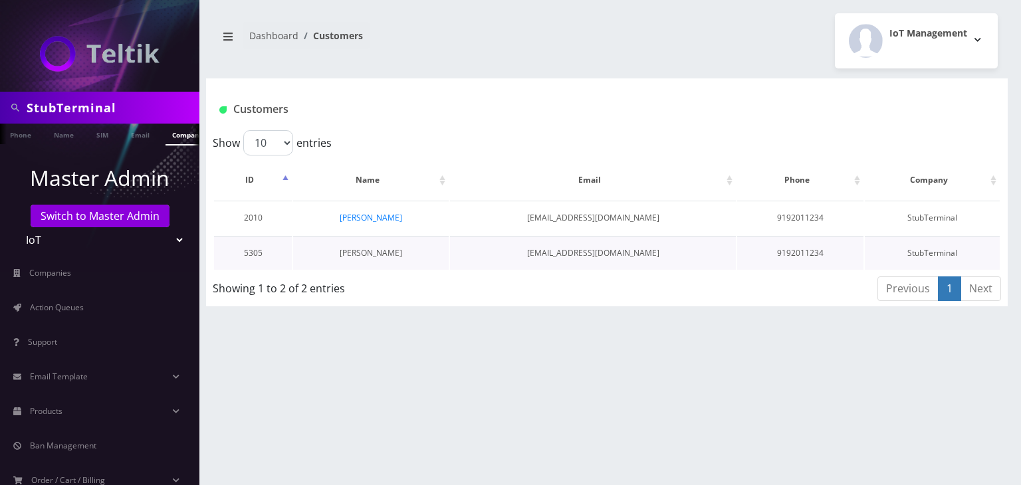
click at [373, 256] on link "[PERSON_NAME]" at bounding box center [371, 252] width 62 height 11
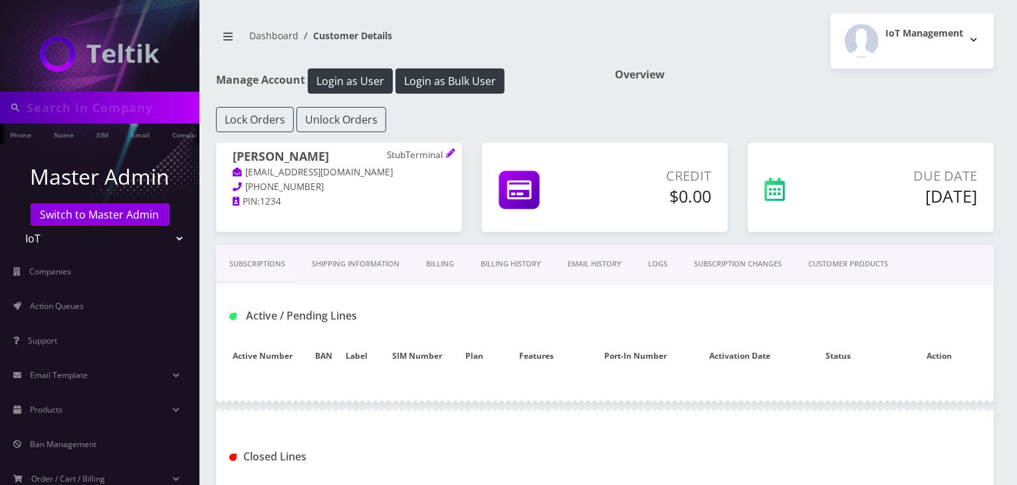
type input "StubTerminal"
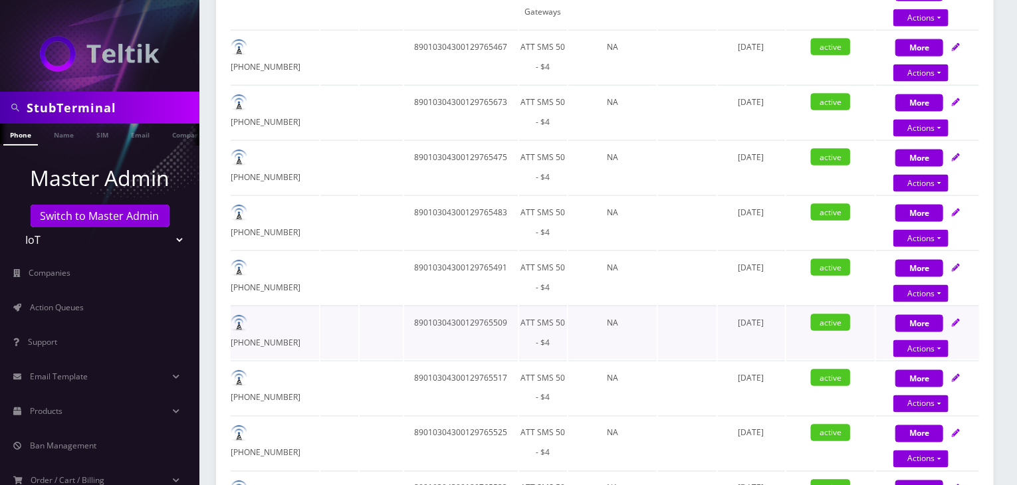
scroll to position [110, 0]
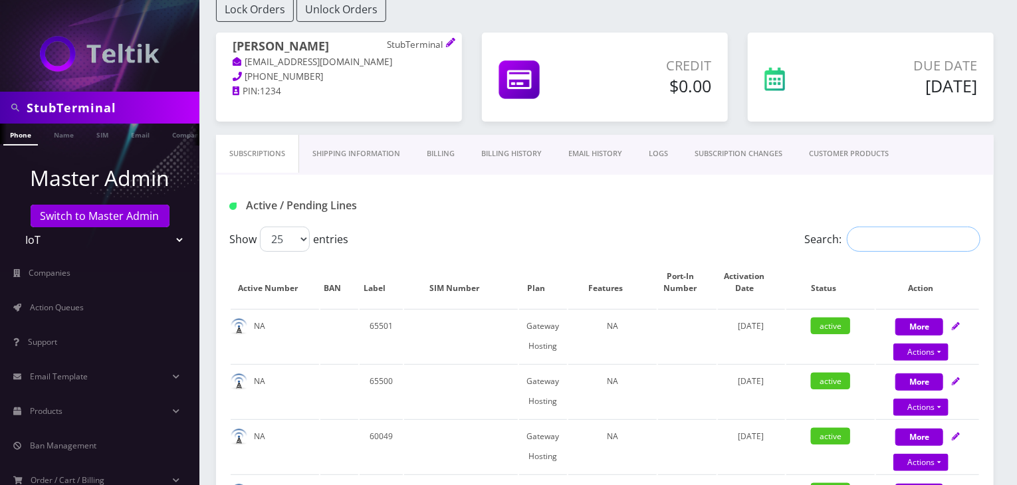
click at [864, 231] on input "Search:" at bounding box center [914, 239] width 134 height 25
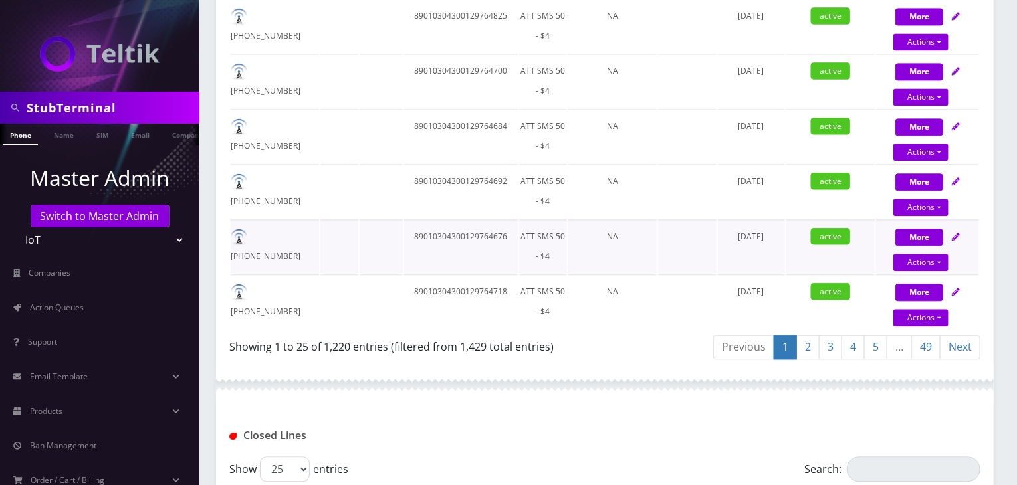
scroll to position [1537, 0]
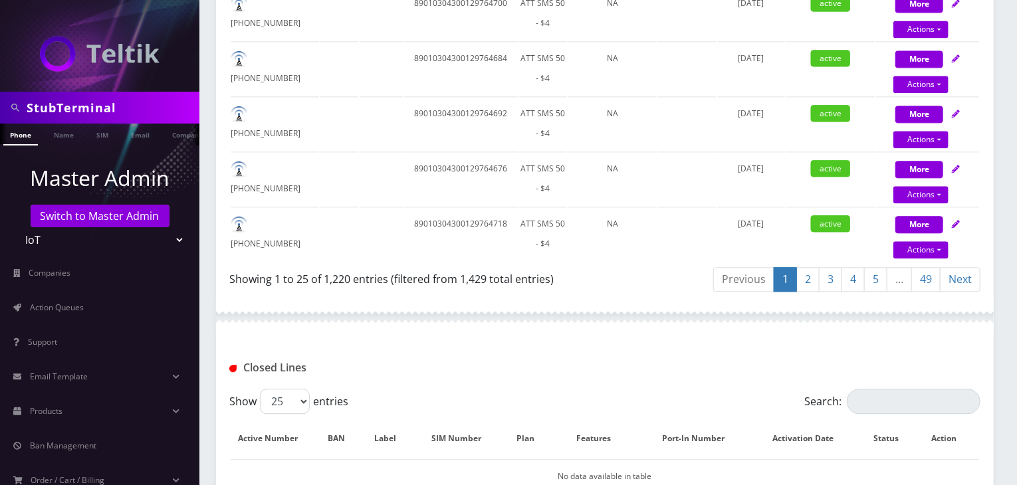
type input "att"
click at [925, 268] on link "49" at bounding box center [925, 279] width 29 height 25
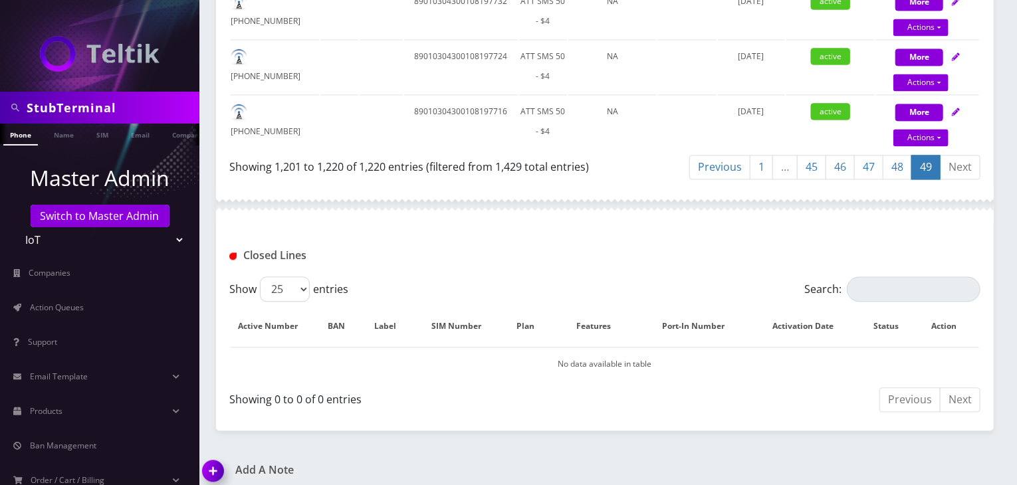
scroll to position [1151, 0]
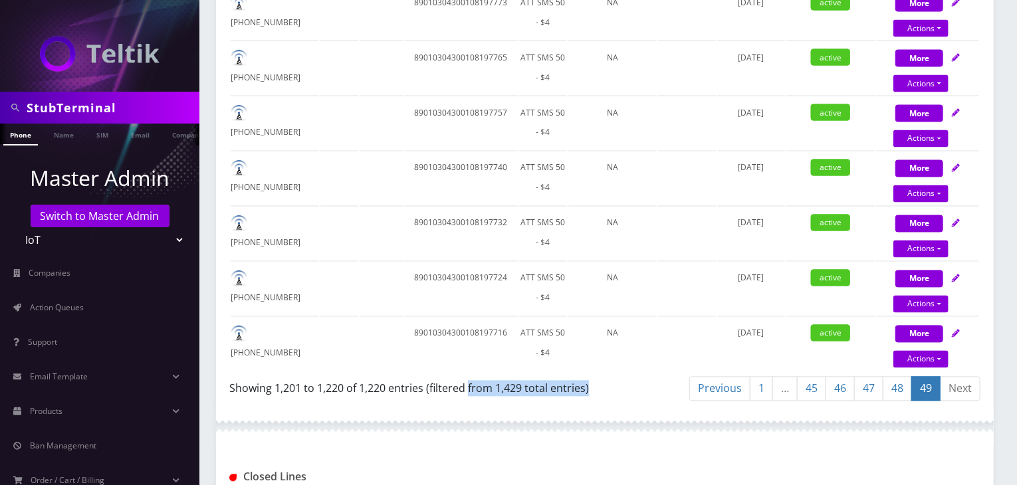
drag, startPoint x: 601, startPoint y: 375, endPoint x: 467, endPoint y: 390, distance: 135.1
click at [467, 390] on div "Showing 1,201 to 1,220 of 1,220 entries (filtered from 1,429 total entries)" at bounding box center [417, 391] width 376 height 31
click at [512, 408] on div at bounding box center [605, 427] width 778 height 40
drag, startPoint x: 590, startPoint y: 386, endPoint x: 471, endPoint y: 376, distance: 119.3
click at [471, 376] on div "Showing 1,201 to 1,220 of 1,220 entries (filtered from 1,429 total entries)" at bounding box center [412, 386] width 366 height 21
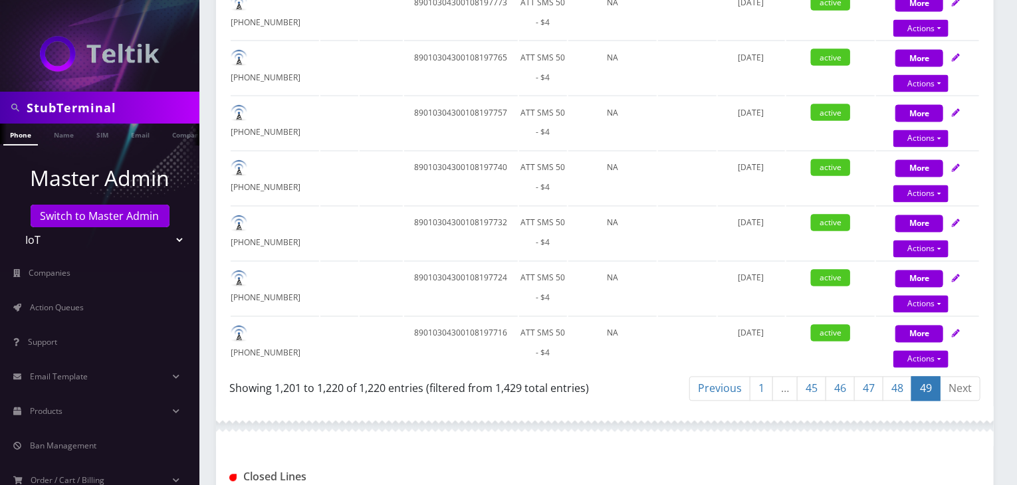
click at [548, 407] on div at bounding box center [605, 427] width 778 height 40
drag, startPoint x: 601, startPoint y: 381, endPoint x: 492, endPoint y: 394, distance: 109.8
click at [492, 394] on div "Showing 1,201 to 1,220 of 1,220 entries (filtered from 1,429 total entries)" at bounding box center [417, 391] width 376 height 31
click at [598, 384] on div "Showing 1,201 to 1,220 of 1,220 entries (filtered from 1,429 total entries)" at bounding box center [417, 391] width 376 height 31
drag, startPoint x: 596, startPoint y: 381, endPoint x: 497, endPoint y: 386, distance: 99.8
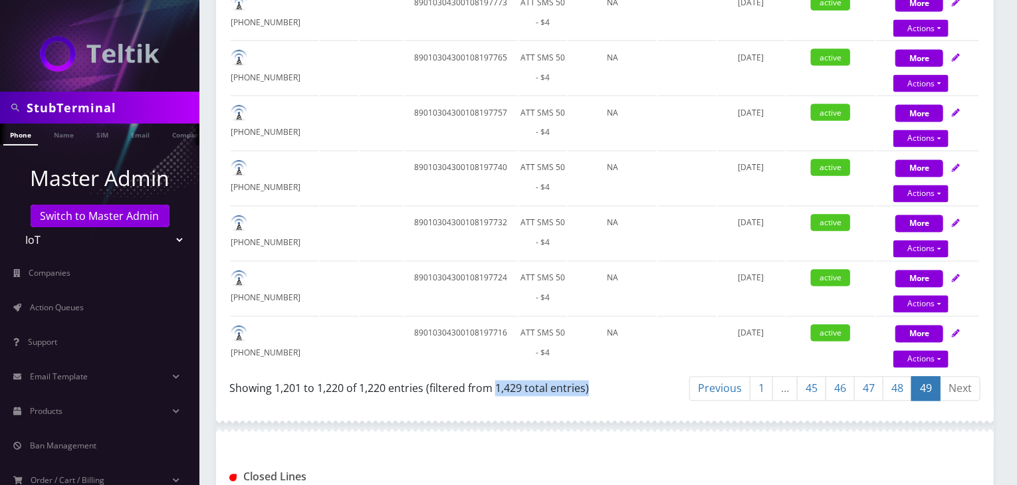
click at [497, 386] on div "Showing 1,201 to 1,220 of 1,220 entries (filtered from 1,429 total entries)" at bounding box center [417, 391] width 376 height 31
click at [593, 376] on div "Showing 1,201 to 1,220 of 1,220 entries (filtered from 1,429 total entries)" at bounding box center [412, 386] width 366 height 21
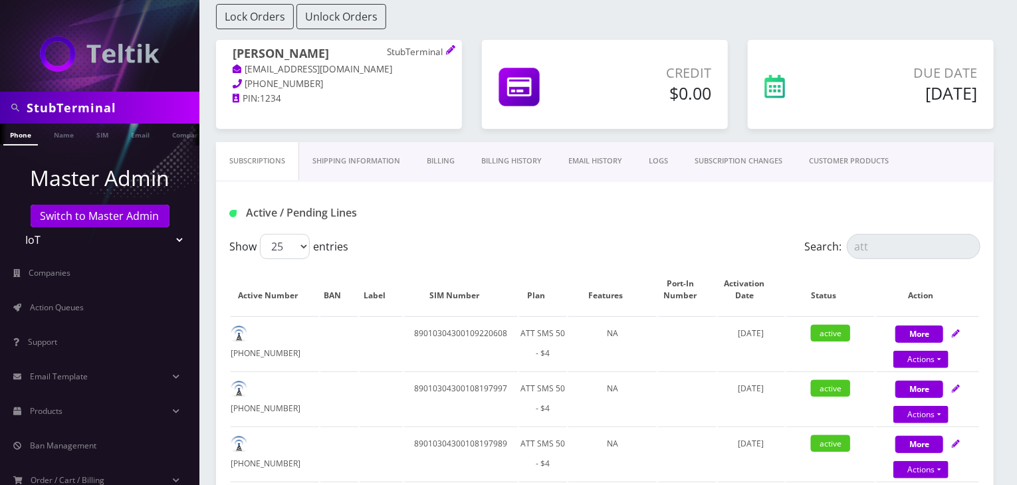
scroll to position [0, 0]
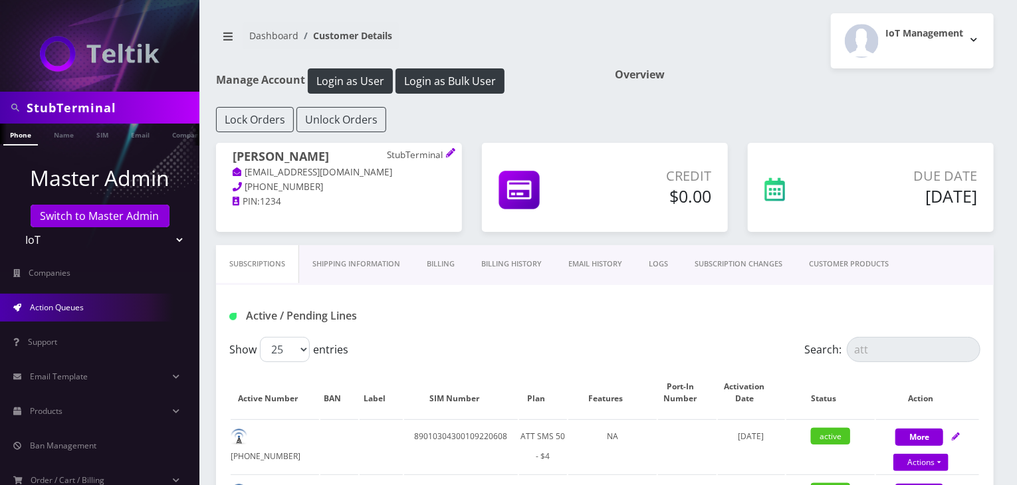
click at [79, 306] on span "Action Queues" at bounding box center [57, 307] width 54 height 11
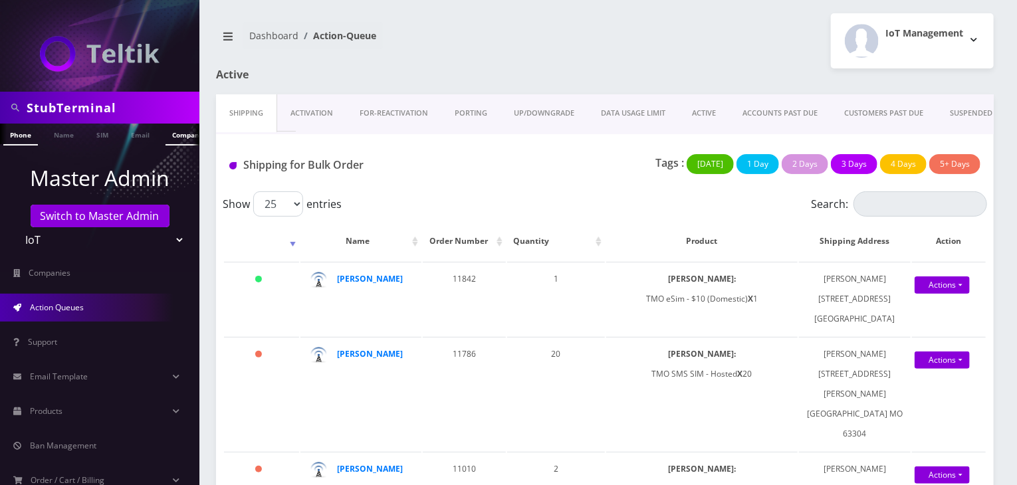
click at [175, 132] on link "Company" at bounding box center [188, 135] width 45 height 22
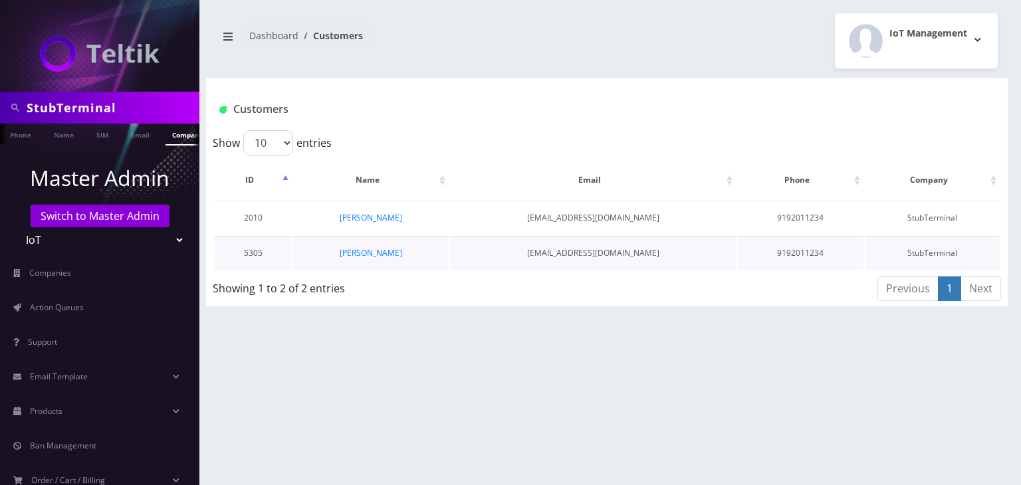
scroll to position [0, 7]
click at [381, 241] on td "Nate Porterfield" at bounding box center [371, 253] width 156 height 34
click at [383, 248] on link "Nate Porterfield" at bounding box center [371, 252] width 62 height 11
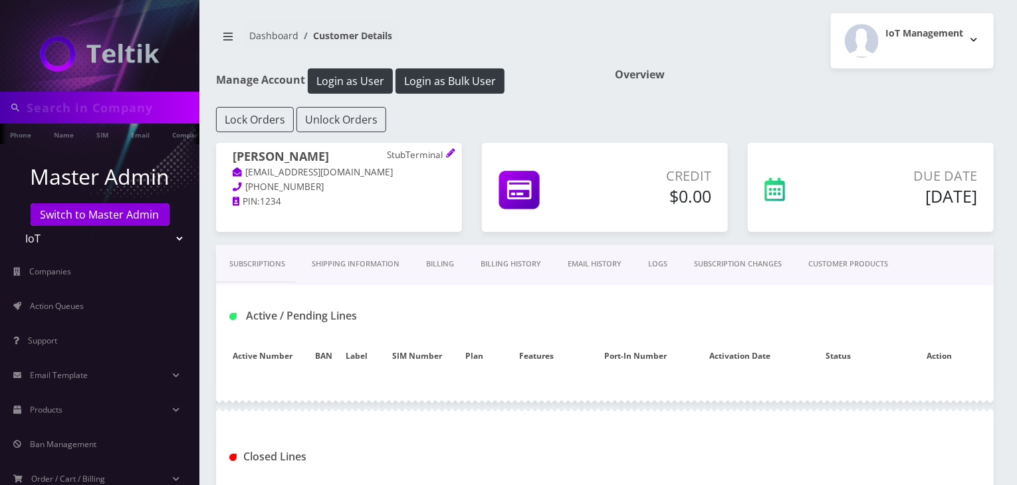
type input "StubTerminal"
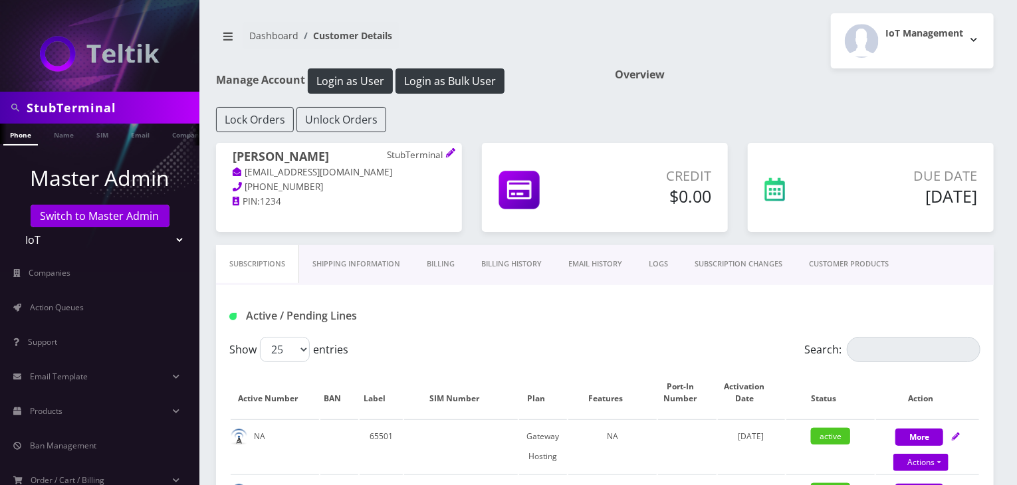
drag, startPoint x: 134, startPoint y: 106, endPoint x: 0, endPoint y: 88, distance: 134.8
click at [0, 88] on nav "StubTerminal Phone Name SIM Email Company Customer Master Admin Switch to Maste…" at bounding box center [99, 242] width 199 height 485
paste input "Big Town Sports"
type input "Big Town Sports"
click at [186, 132] on ul at bounding box center [192, 135] width 13 height 23
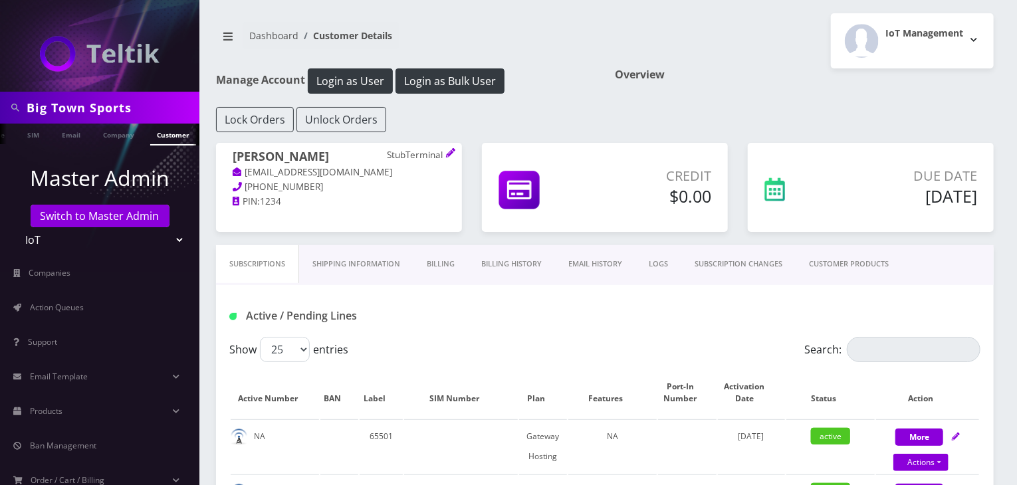
scroll to position [0, 72]
click at [158, 134] on link "Customer" at bounding box center [173, 135] width 46 height 22
click at [116, 137] on link "Company" at bounding box center [118, 135] width 45 height 22
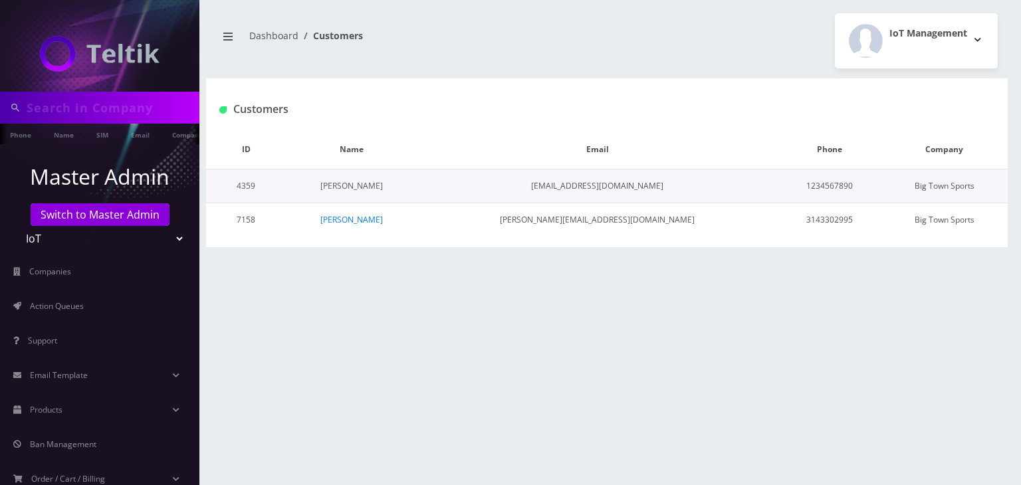
type input "Big Town Sports"
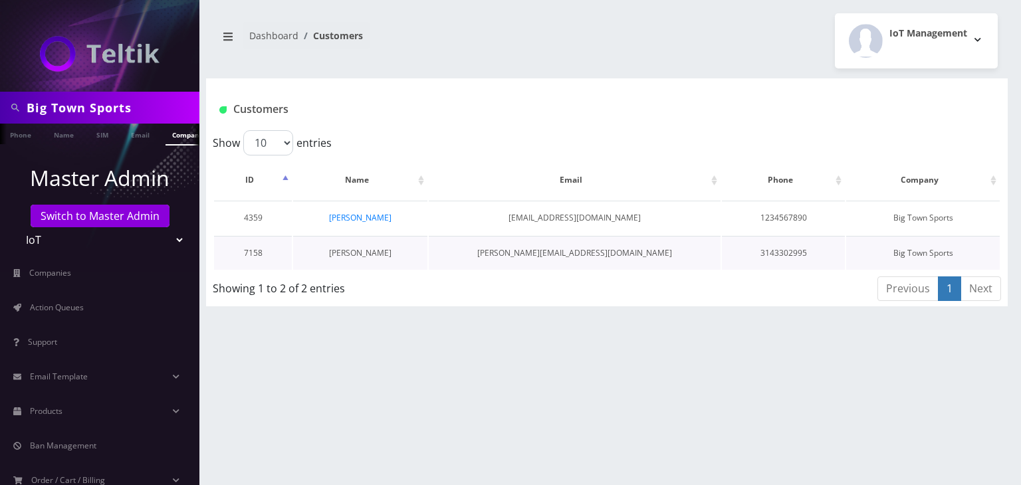
click at [362, 252] on link "[PERSON_NAME]" at bounding box center [360, 252] width 62 height 11
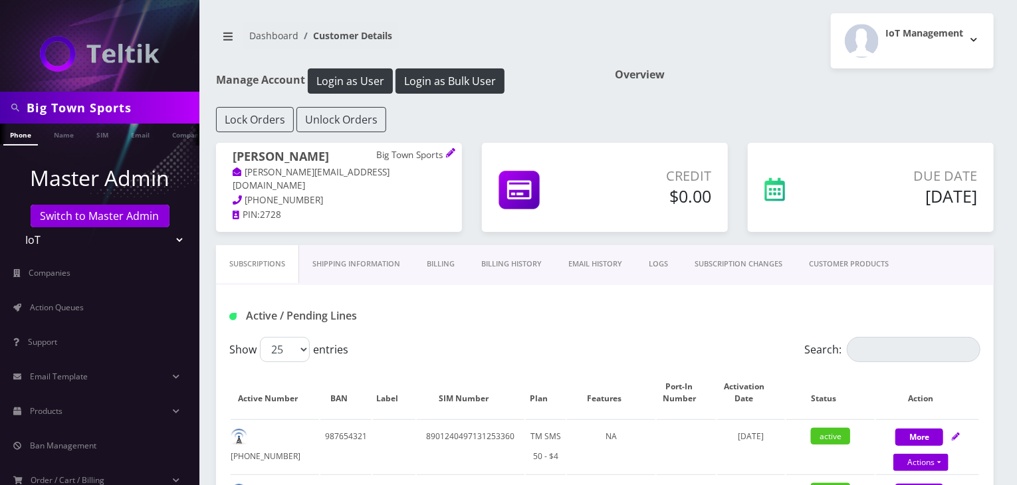
drag, startPoint x: 148, startPoint y: 107, endPoint x: 0, endPoint y: 110, distance: 147.6
click at [0, 110] on div "Big Town Sports" at bounding box center [99, 108] width 199 height 32
paste input "Ominous Development"
type input "Ominous Development"
click at [56, 136] on link "Name" at bounding box center [63, 135] width 33 height 22
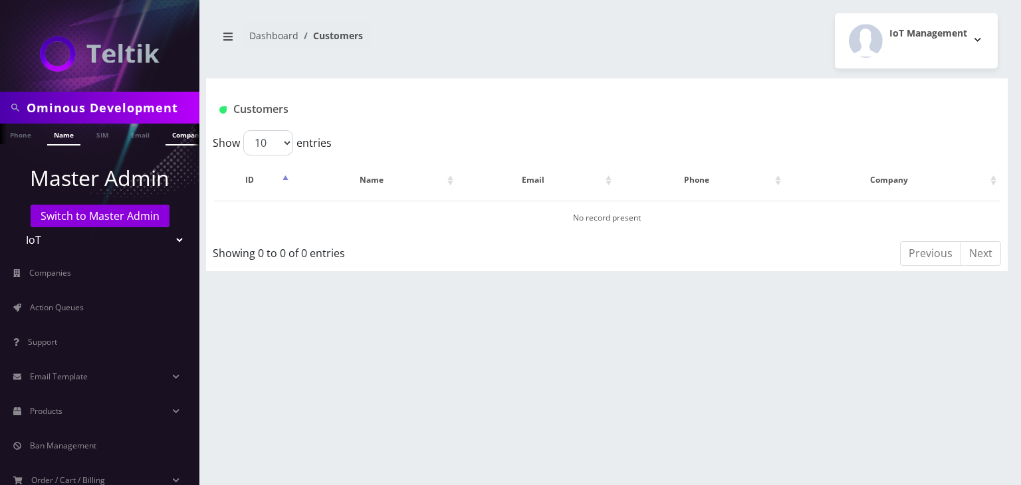
click at [173, 136] on link "Company" at bounding box center [188, 135] width 45 height 22
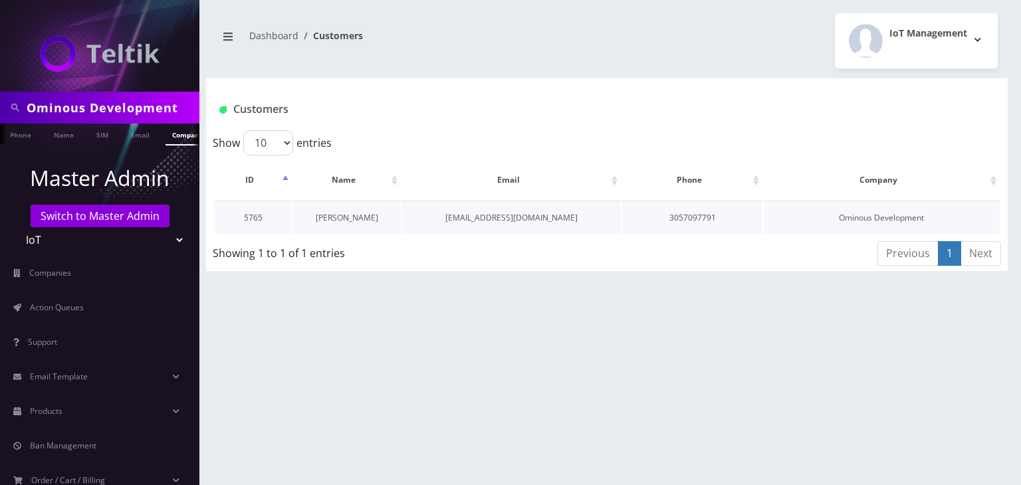
click at [348, 216] on link "[PERSON_NAME]" at bounding box center [347, 217] width 62 height 11
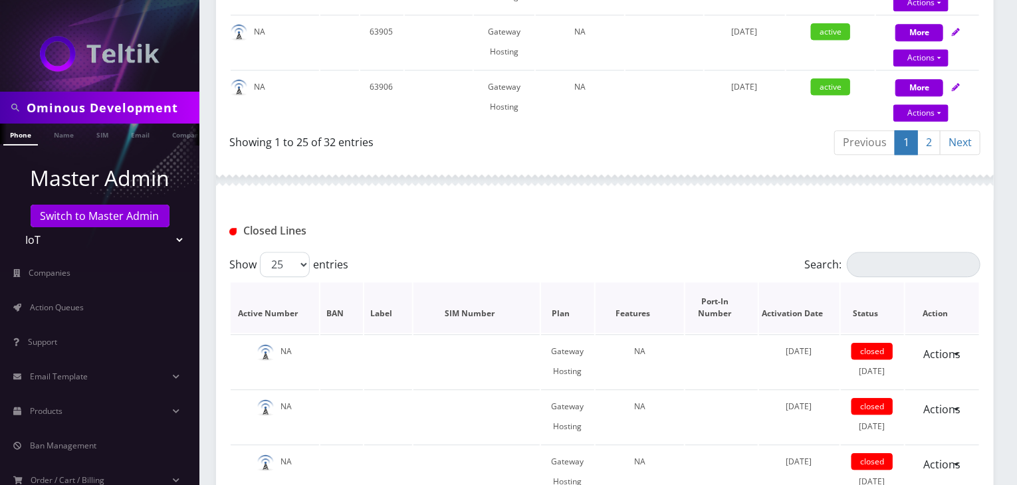
scroll to position [1440, 0]
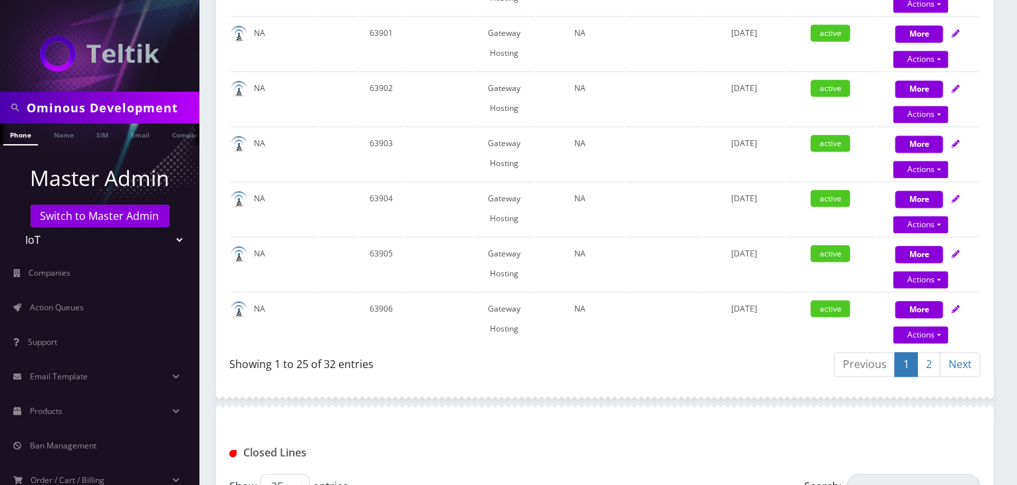
click at [926, 354] on link "2" at bounding box center [928, 364] width 23 height 25
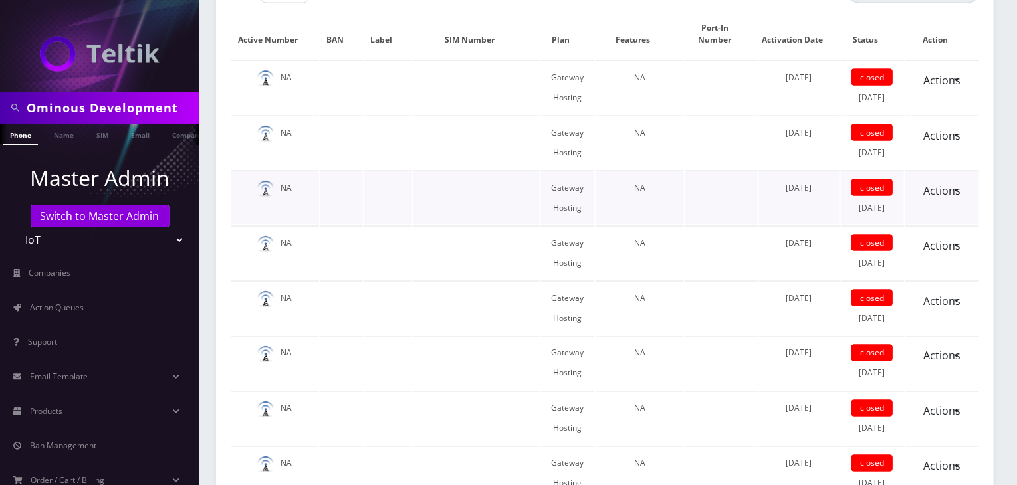
scroll to position [886, 0]
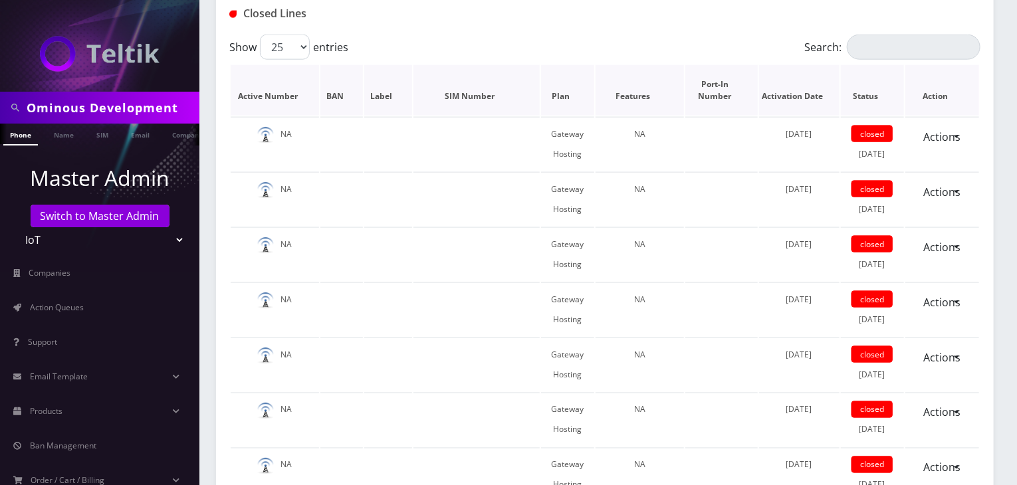
click at [818, 84] on th "Activation Date" at bounding box center [799, 90] width 80 height 51
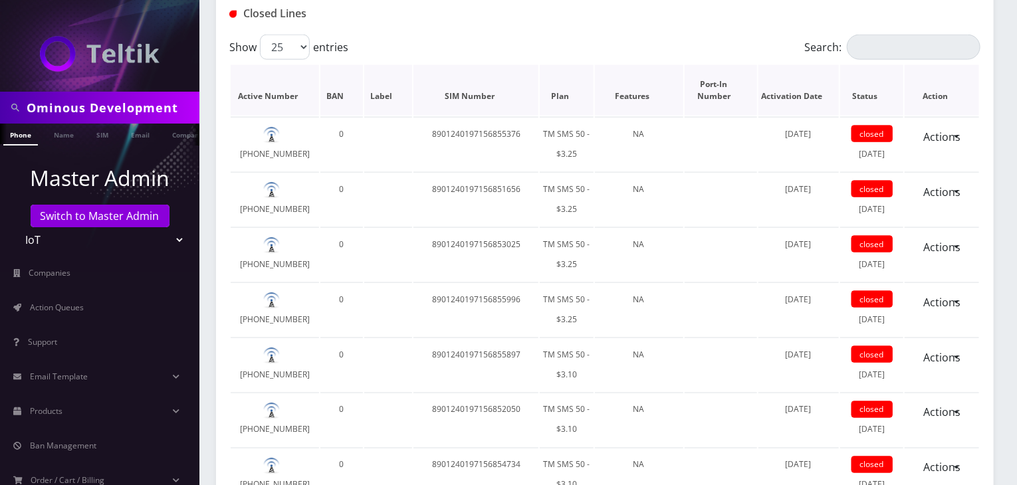
click at [818, 84] on th "Activation Date" at bounding box center [798, 90] width 80 height 51
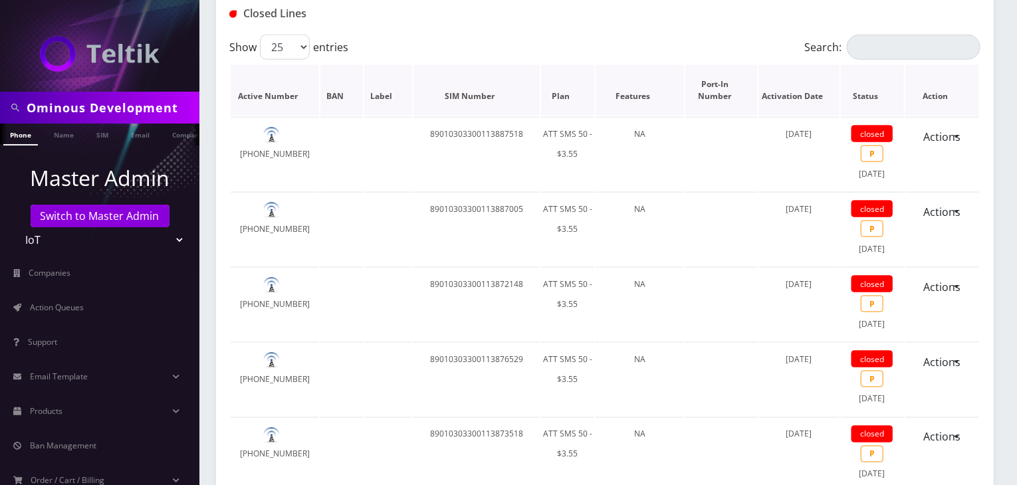
click at [872, 85] on th "Status" at bounding box center [872, 90] width 63 height 51
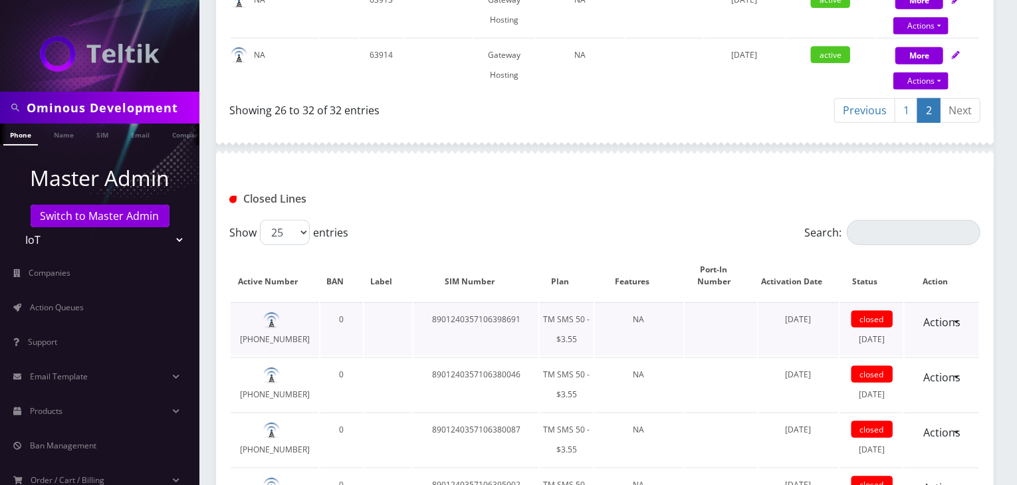
scroll to position [775, 0]
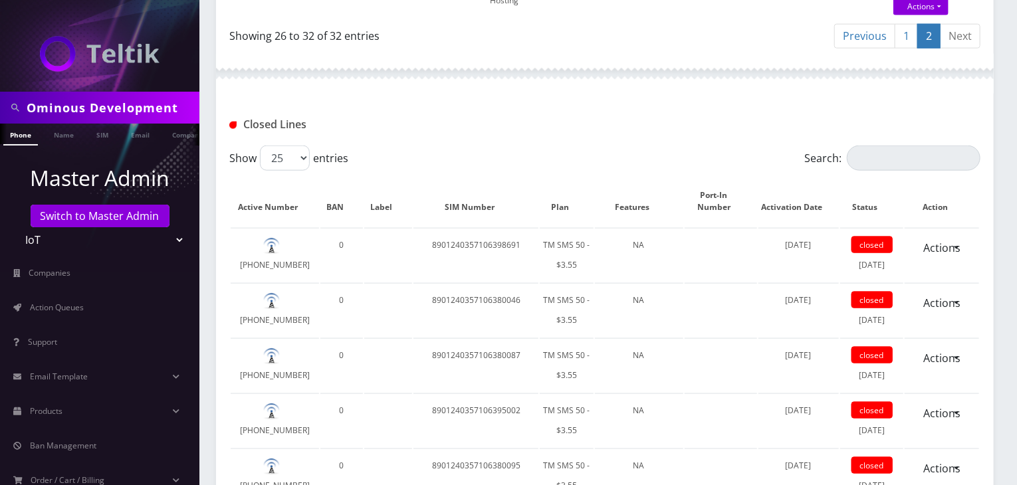
drag, startPoint x: 175, startPoint y: 108, endPoint x: 0, endPoint y: 97, distance: 175.8
click at [0, 97] on div "Ominous Development" at bounding box center [99, 108] width 199 height 32
type input "Big Town Sports"
click at [175, 136] on link "Company" at bounding box center [188, 135] width 45 height 22
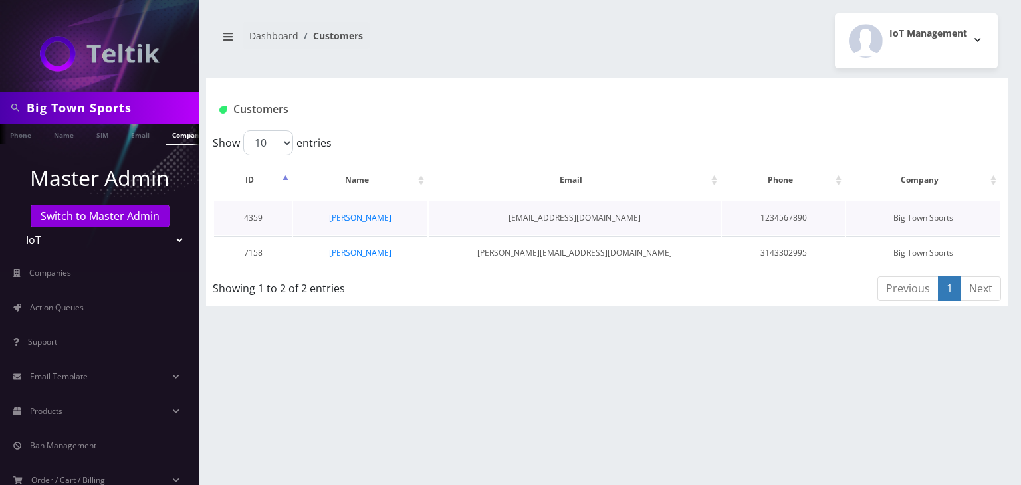
scroll to position [0, 7]
click at [373, 250] on link "[PERSON_NAME]" at bounding box center [360, 252] width 62 height 11
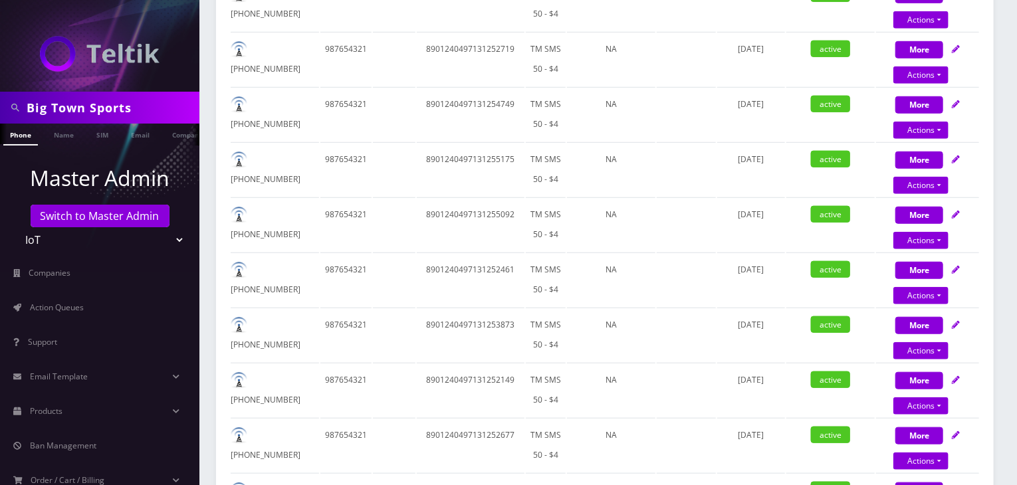
scroll to position [110, 0]
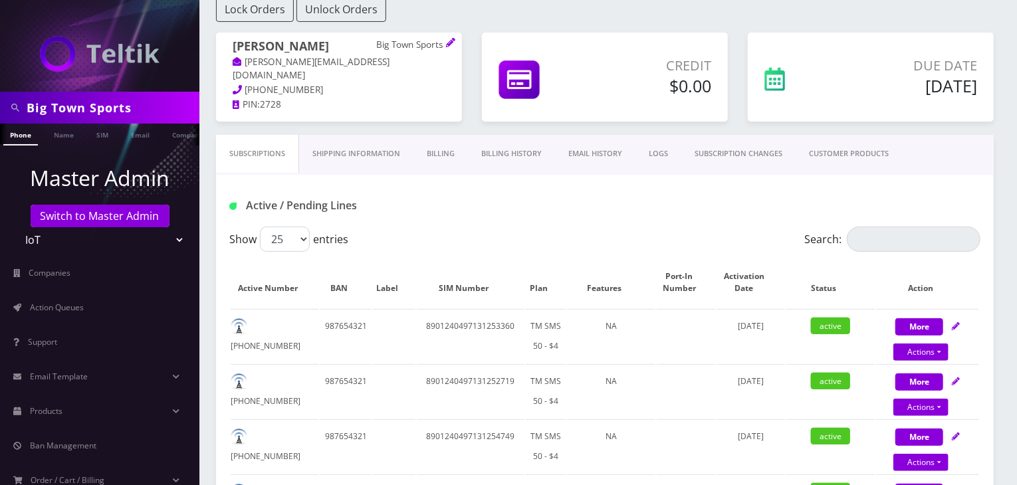
click at [509, 166] on link "Billing History" at bounding box center [511, 154] width 87 height 38
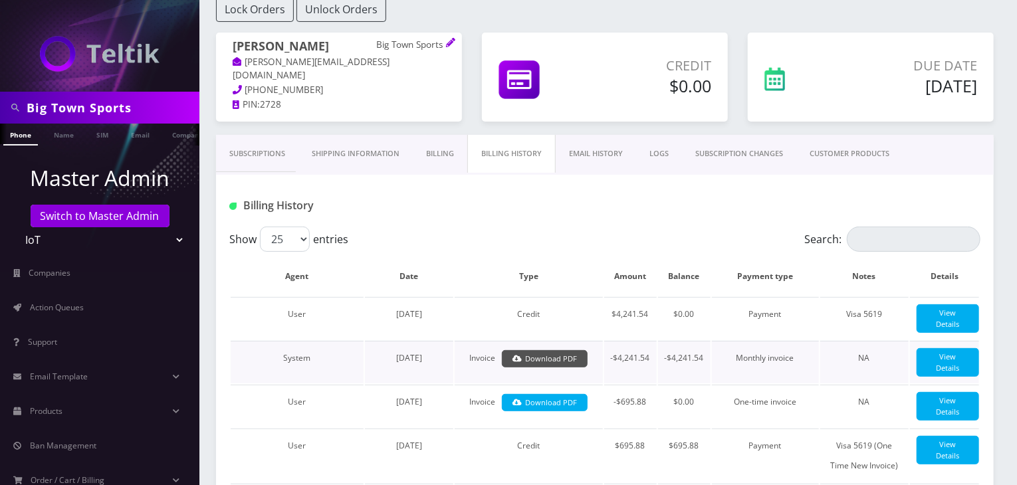
click at [551, 350] on link "Download PDF" at bounding box center [545, 359] width 86 height 18
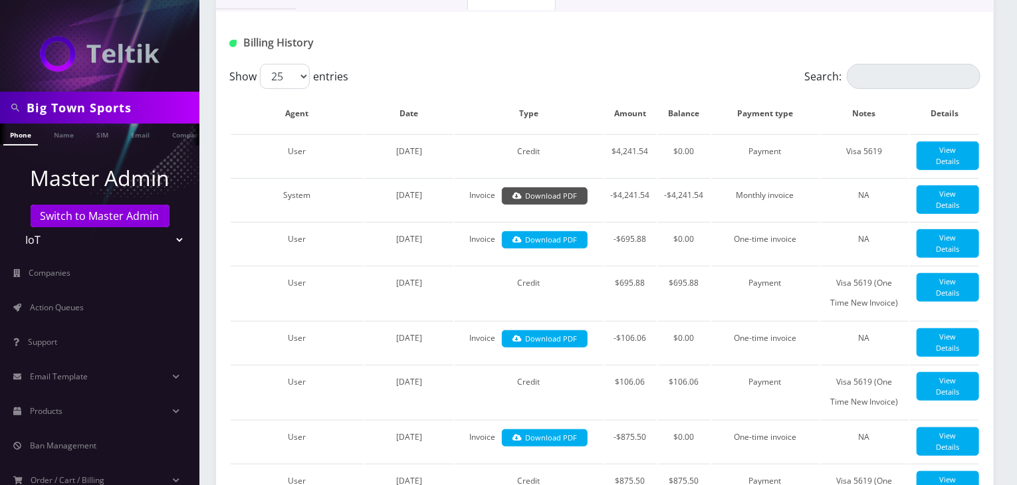
scroll to position [221, 0]
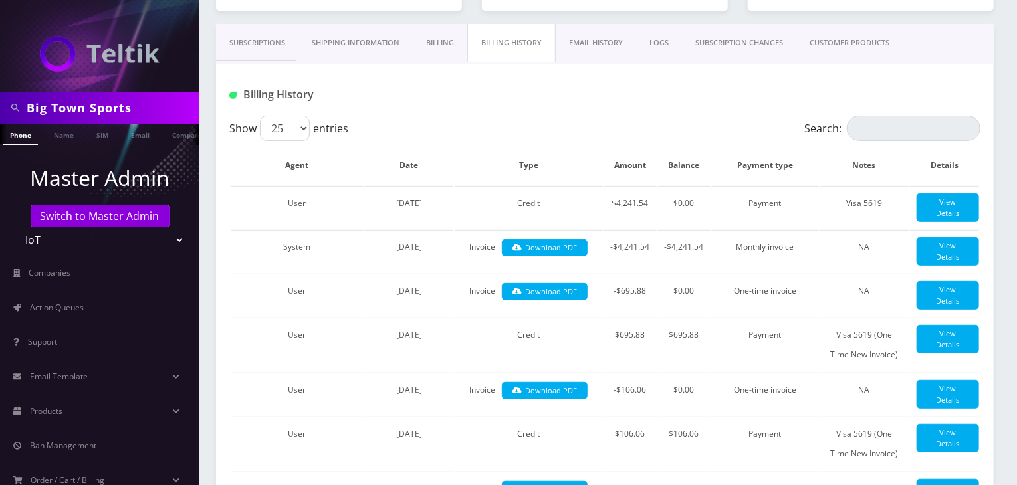
click at [857, 43] on link "CUSTOMER PRODUCTS" at bounding box center [849, 43] width 106 height 38
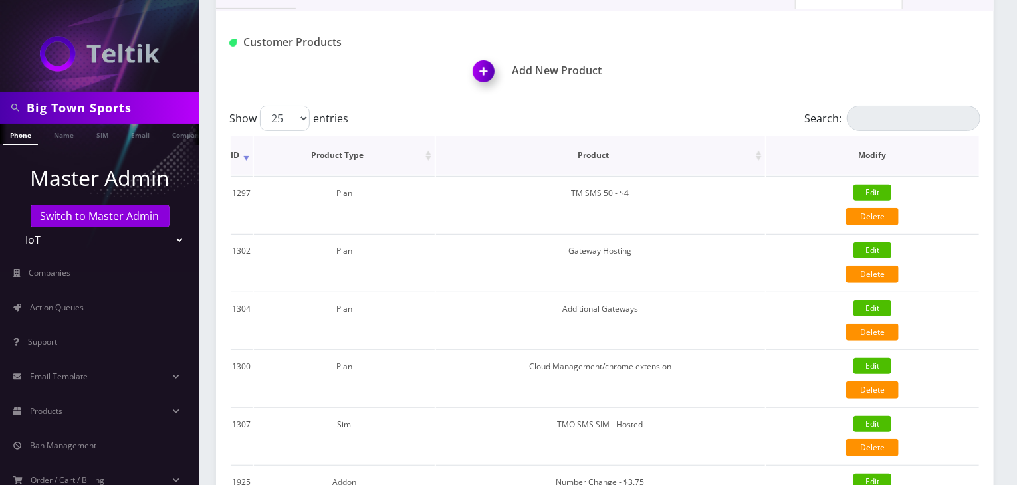
scroll to position [221, 0]
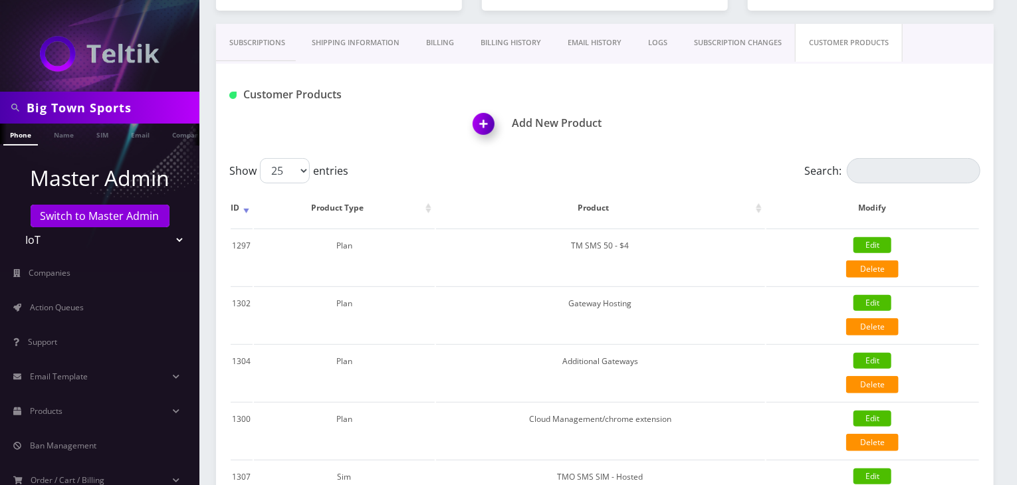
click at [516, 46] on link "Billing History" at bounding box center [510, 43] width 87 height 38
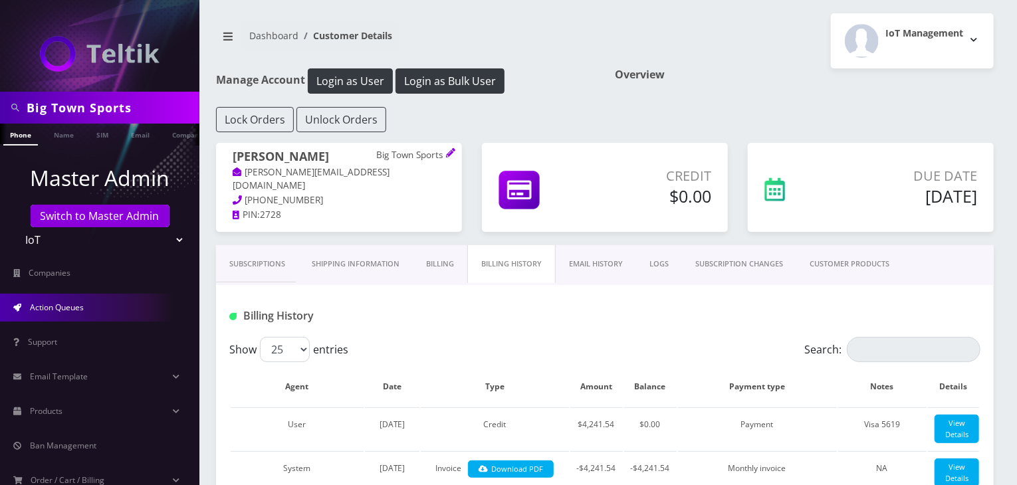
click at [101, 312] on link "Action Queues" at bounding box center [99, 308] width 199 height 28
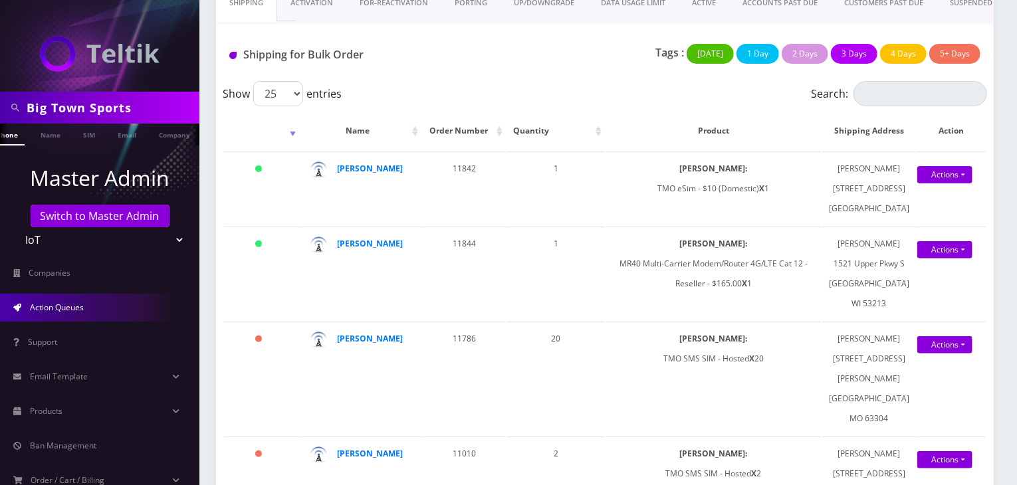
scroll to position [0, 21]
drag, startPoint x: 148, startPoint y: 99, endPoint x: 0, endPoint y: 96, distance: 148.2
click at [0, 96] on div "Big Town Sports" at bounding box center [99, 108] width 199 height 32
paste input "Ticketopia"
type input "Ticketopia"
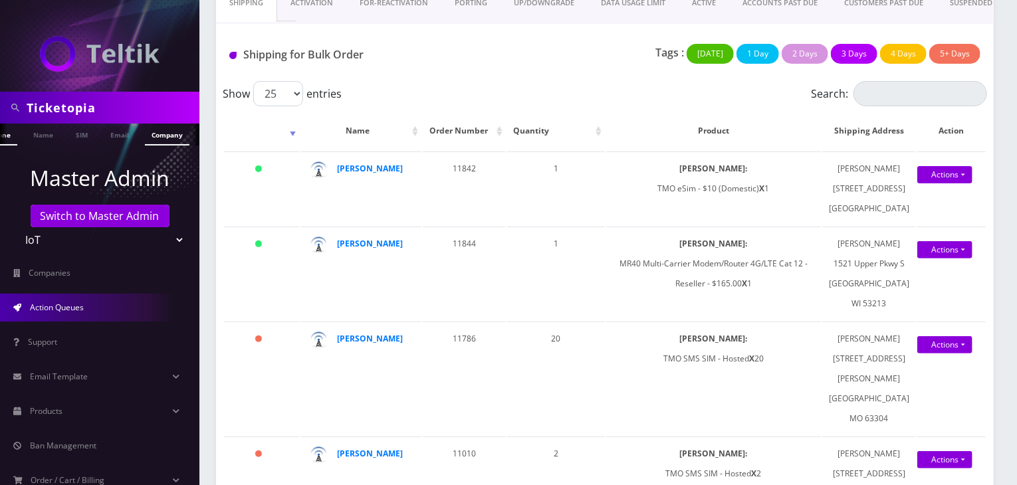
click at [154, 136] on link "Company" at bounding box center [167, 135] width 45 height 22
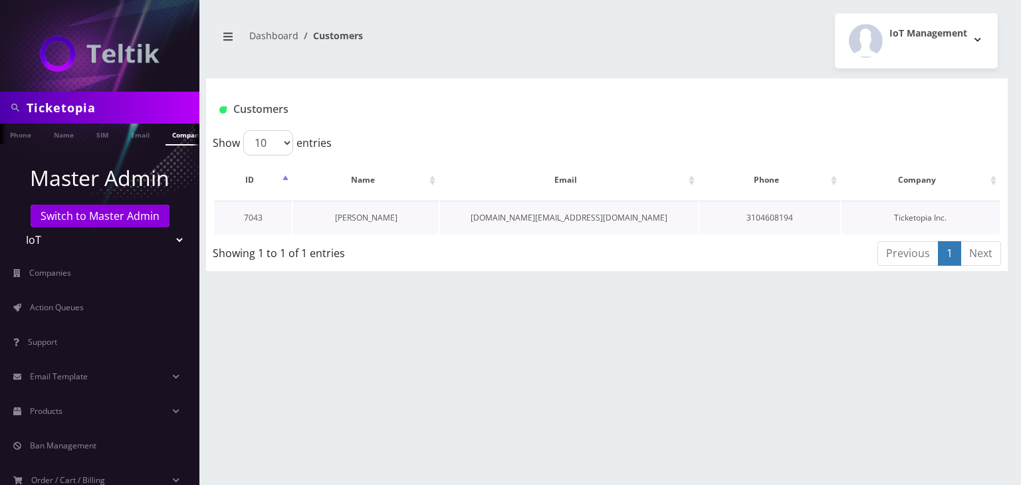
click at [380, 216] on link "[PERSON_NAME]" at bounding box center [366, 217] width 62 height 11
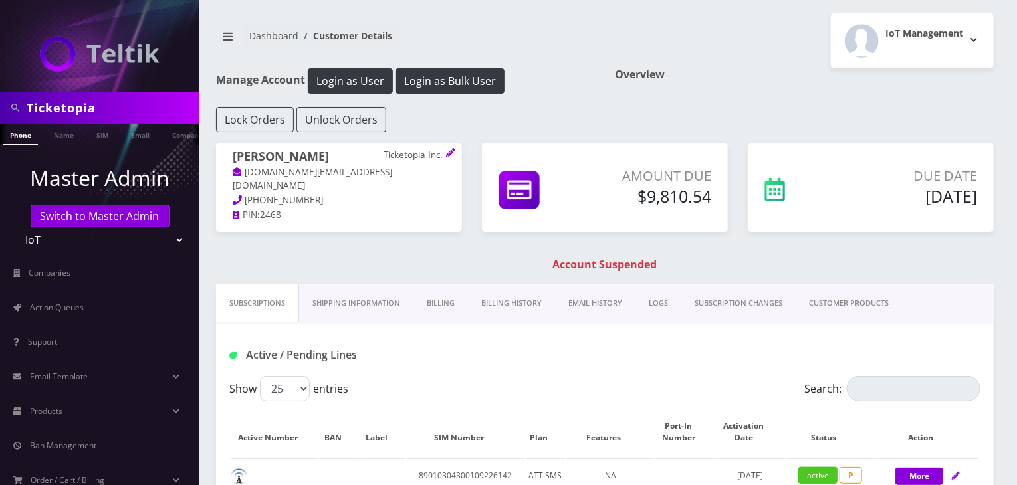
click at [508, 306] on link "Billing History" at bounding box center [511, 303] width 87 height 38
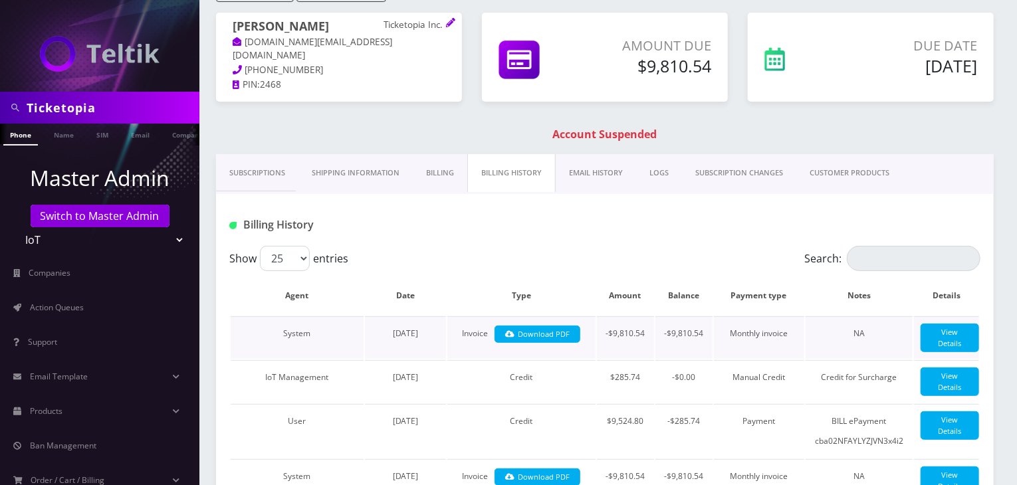
scroll to position [110, 0]
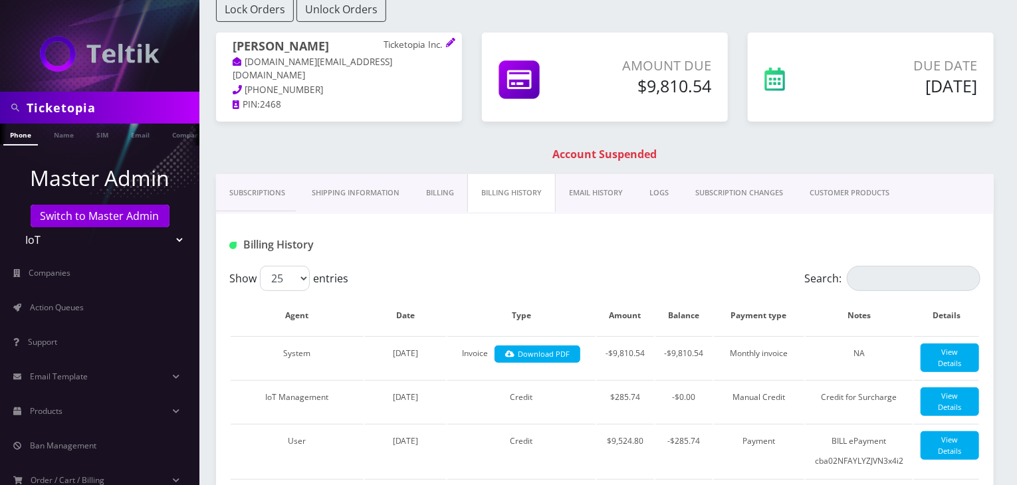
click at [822, 197] on link "CUSTOMER PRODUCTS" at bounding box center [849, 193] width 106 height 38
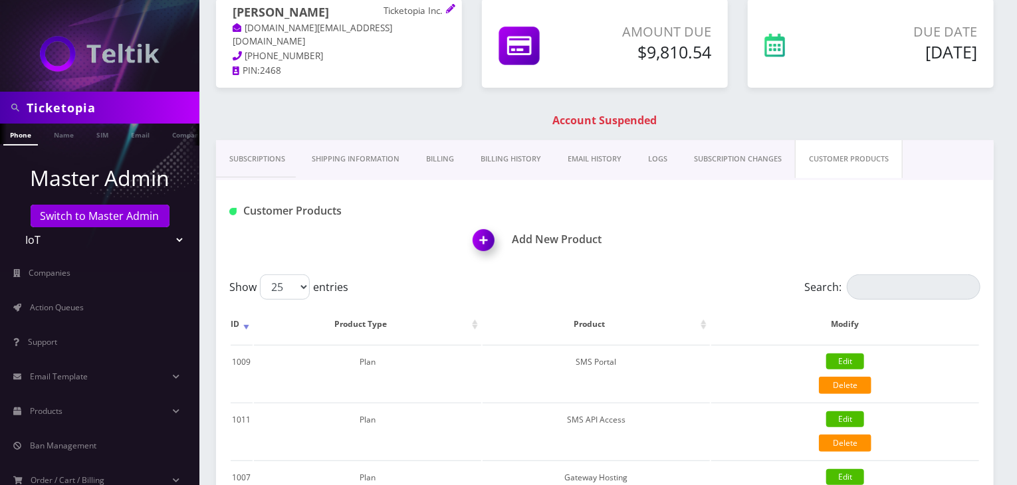
scroll to position [110, 0]
